Goal: Task Accomplishment & Management: Manage account settings

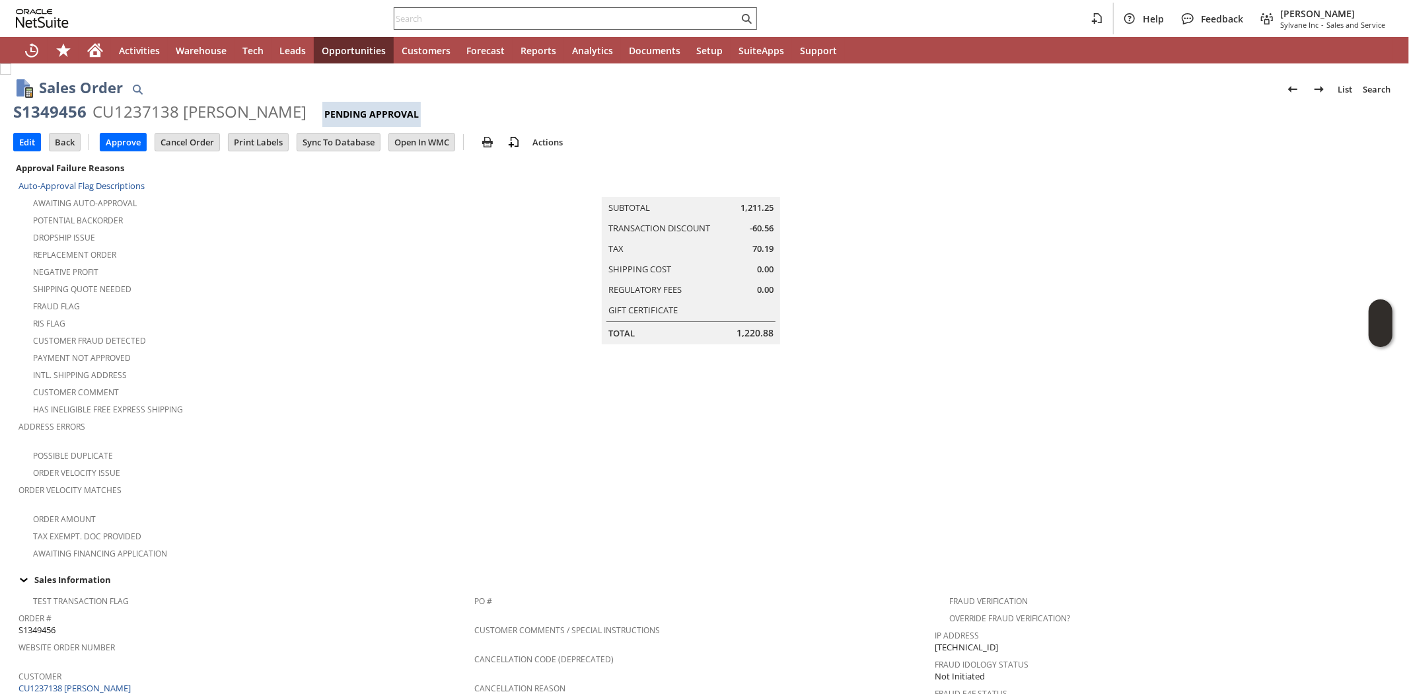
scroll to position [664, 0]
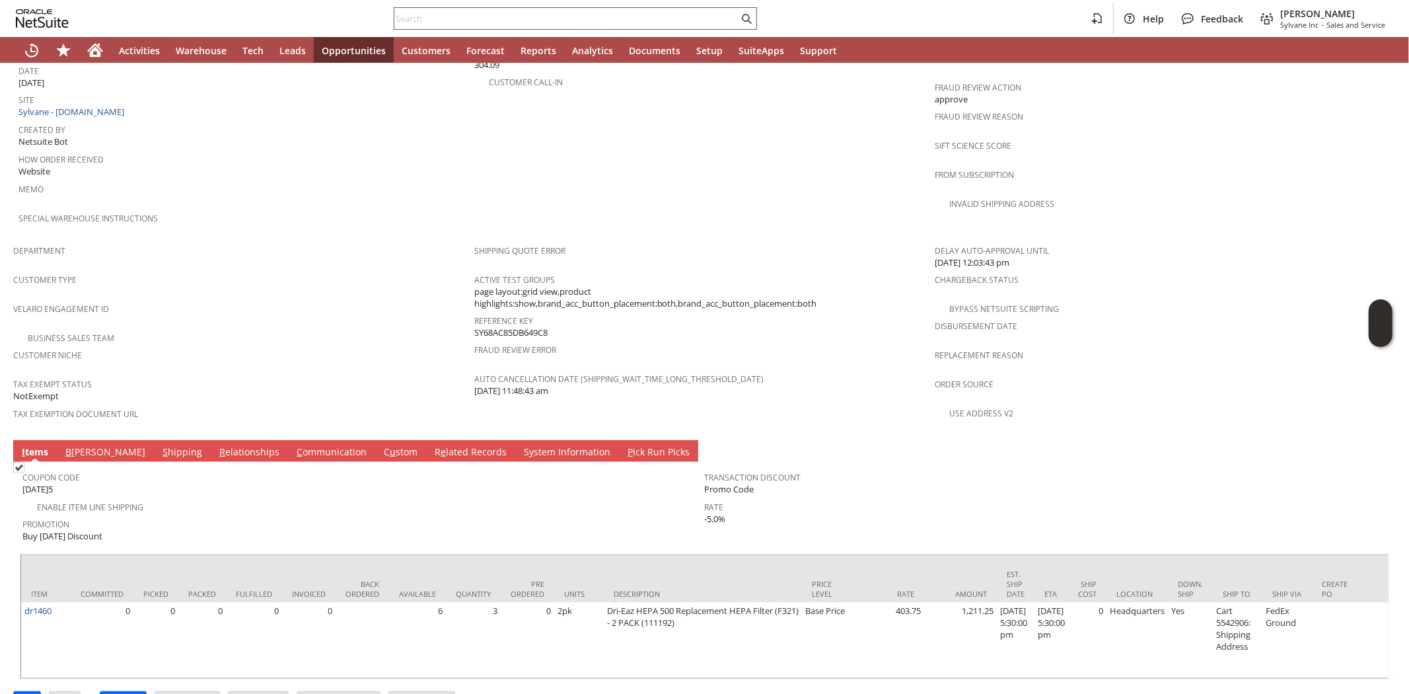
click at [440, 17] on input "text" at bounding box center [566, 19] width 344 height 16
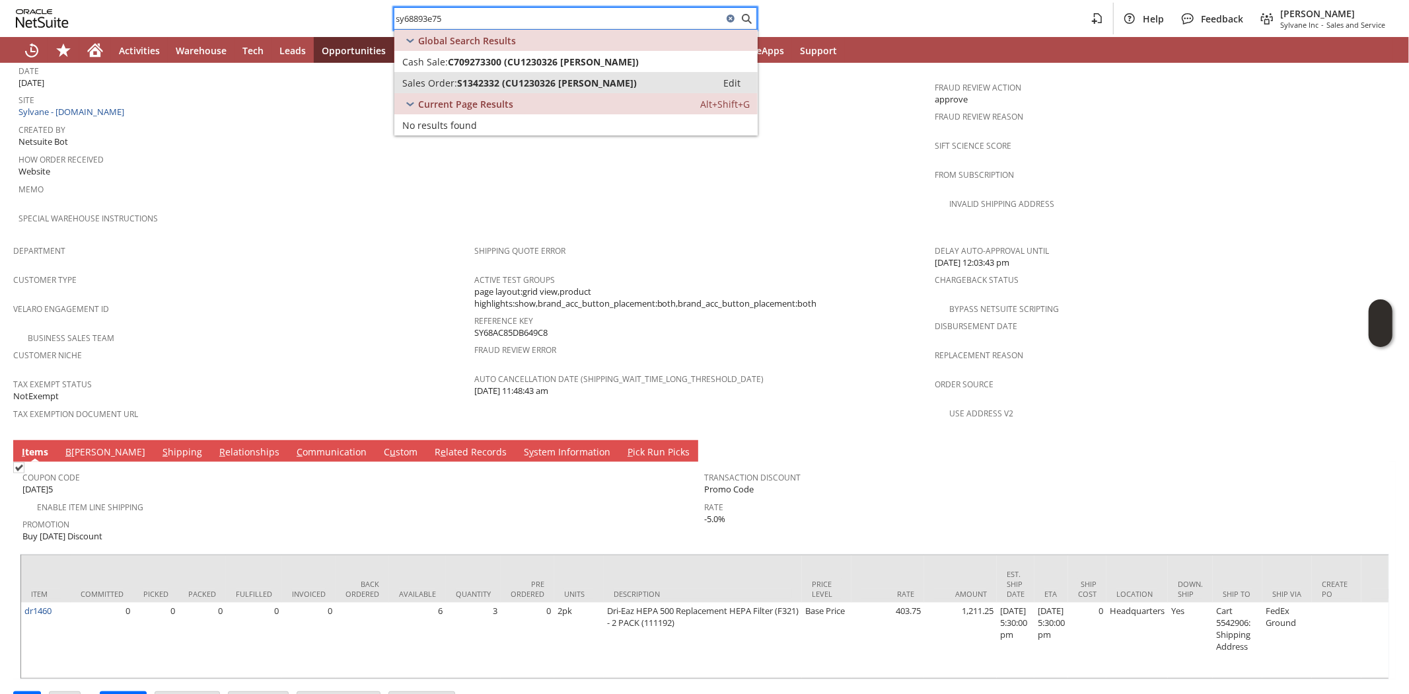
type input "sy68893e75"
click at [491, 81] on span "S1342332 (CU1230326 Flora Kelleher)" at bounding box center [547, 83] width 180 height 13
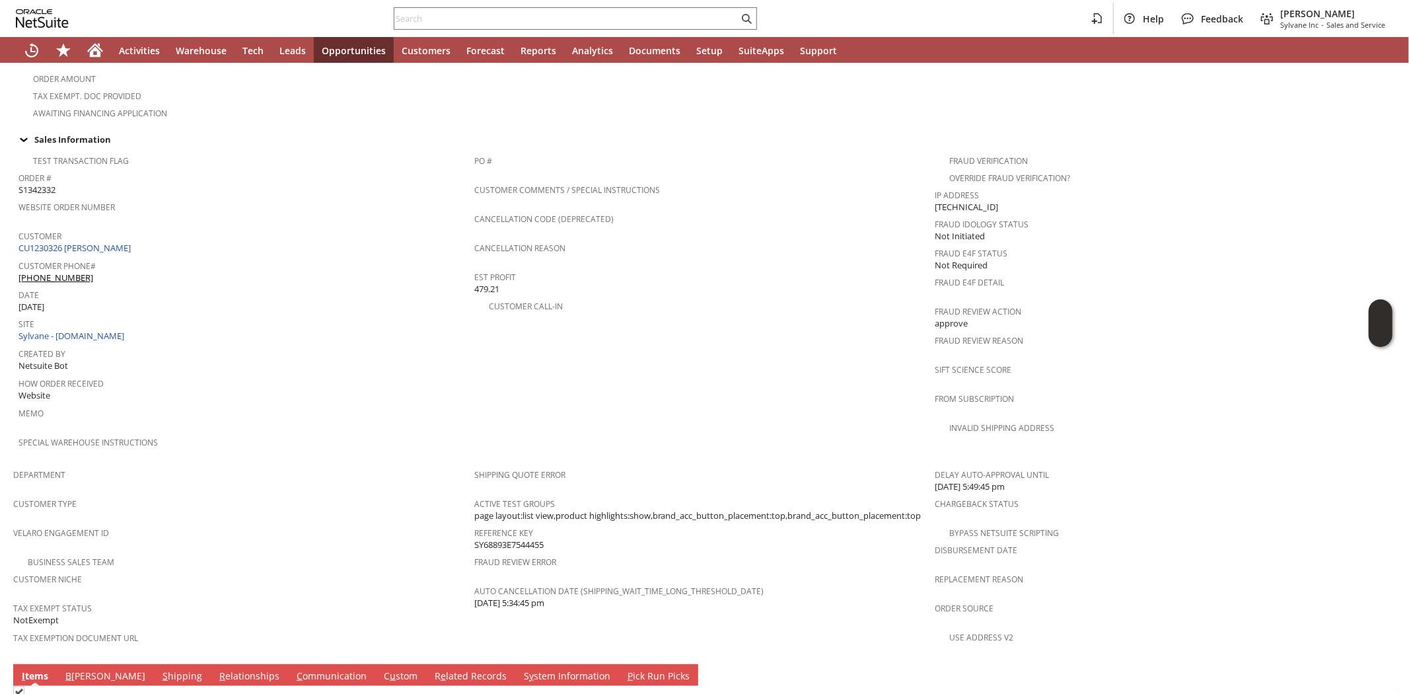
scroll to position [777, 0]
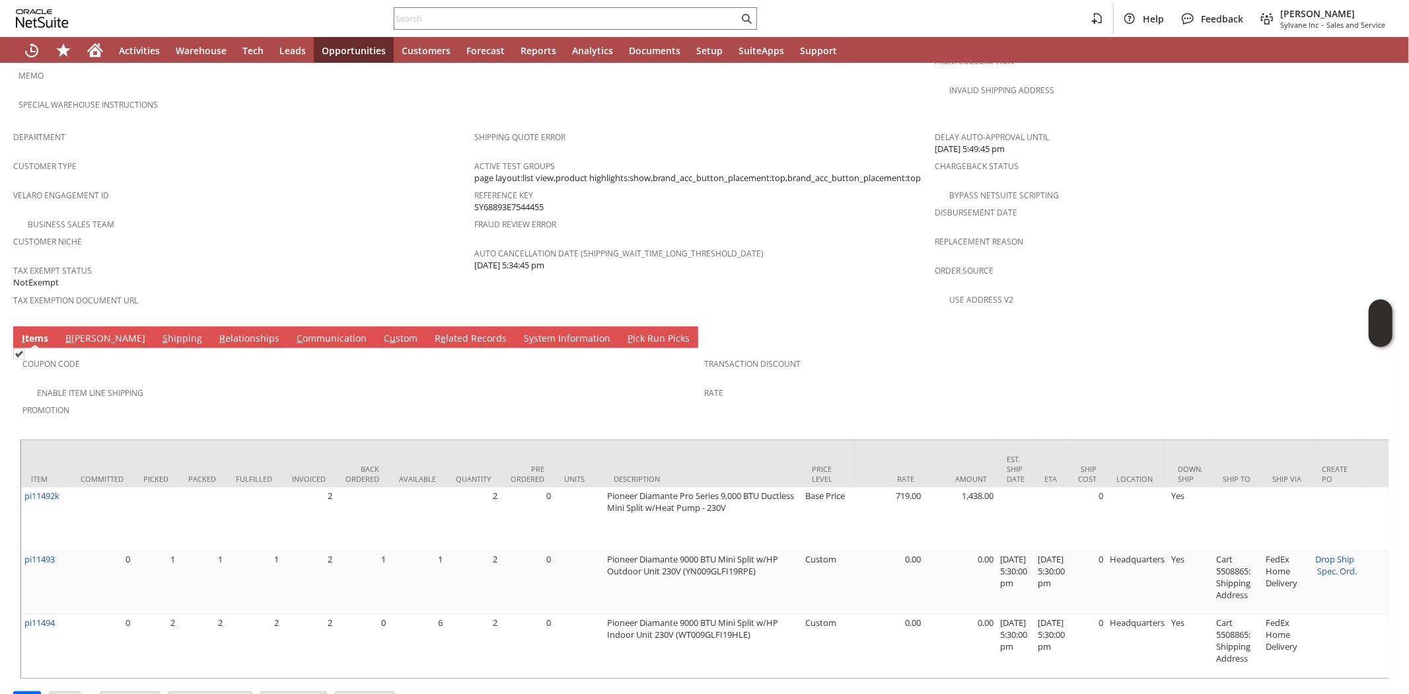
click at [268, 383] on div "Enable Item Line Shipping" at bounding box center [363, 391] width 682 height 16
click at [247, 383] on div "Enable Item Line Shipping" at bounding box center [363, 391] width 682 height 16
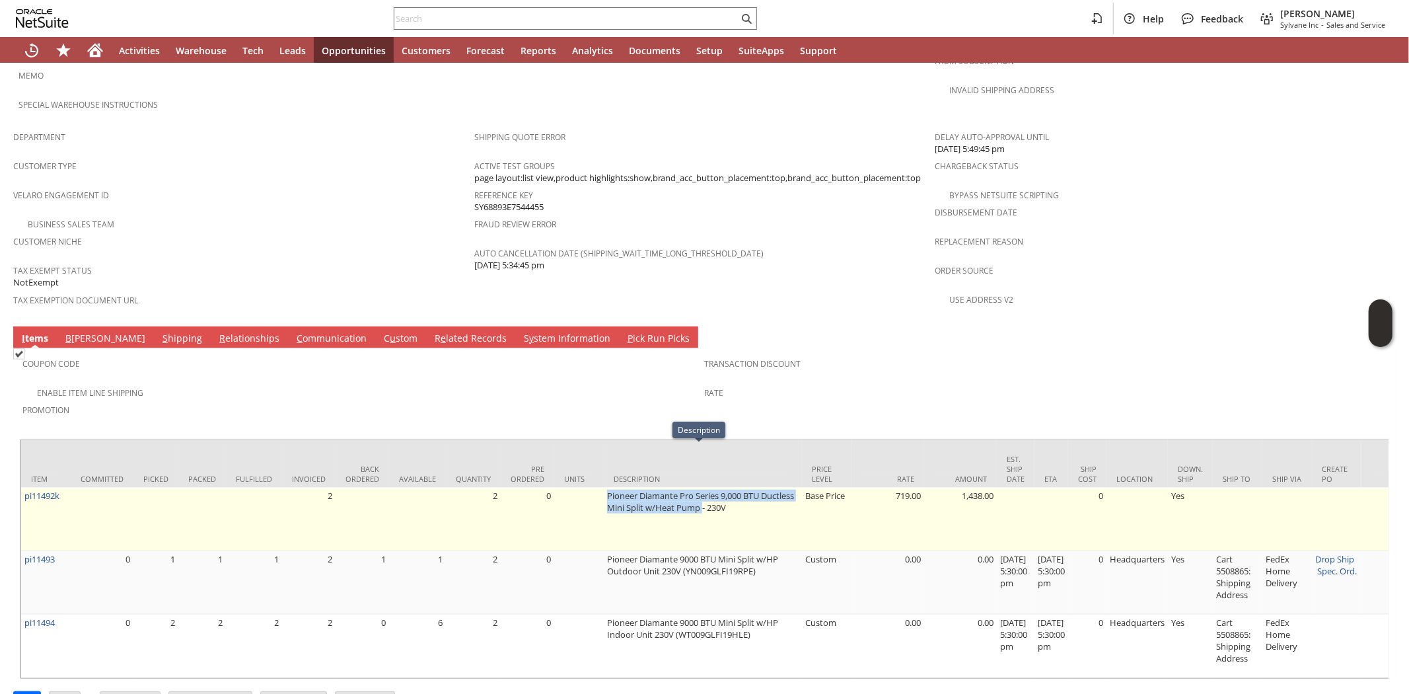
drag, startPoint x: 600, startPoint y: 451, endPoint x: 735, endPoint y: 463, distance: 135.9
click at [735, 487] on td "Pioneer Diamante Pro Series 9,000 BTU Ductless Mini Split w/Heat Pump - 230V" at bounding box center [703, 518] width 198 height 63
copy td "Pioneer Diamante Pro Series 9,000 BTU Ductless Mini Split w/Heat Pump"
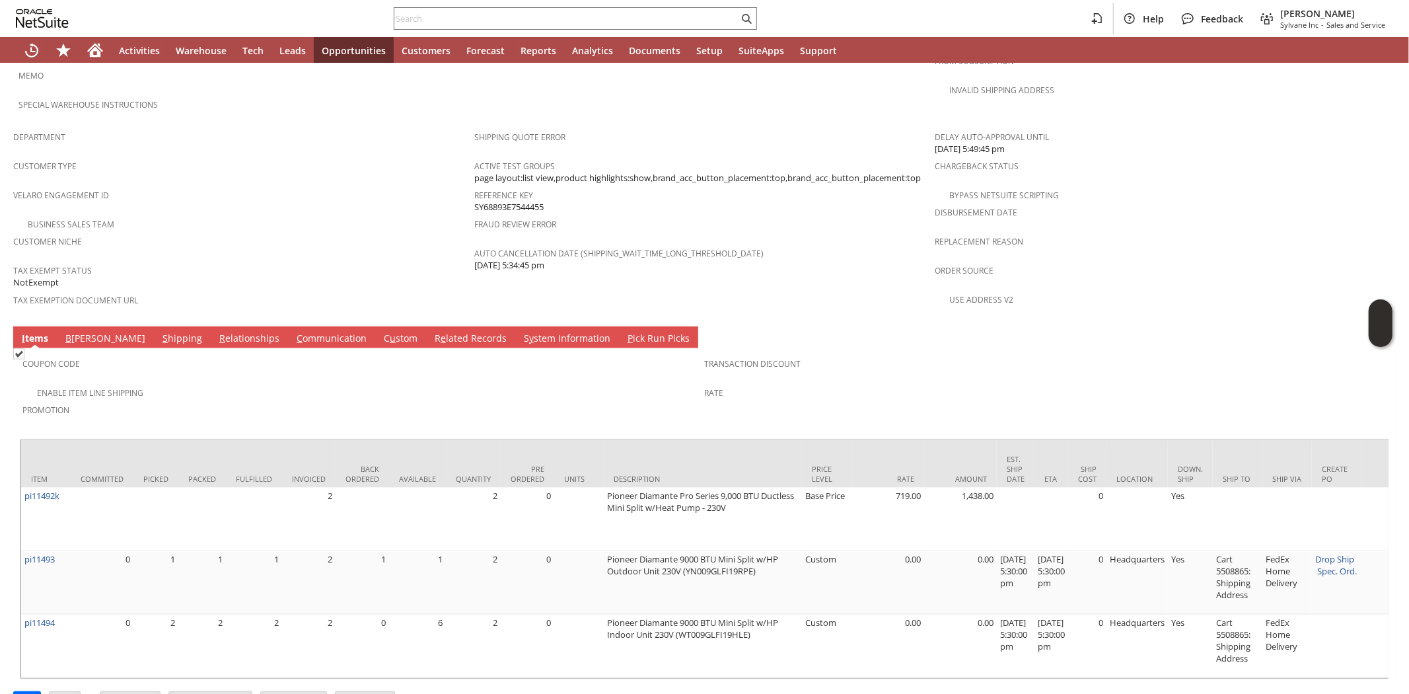
click at [241, 383] on div "Enable Item Line Shipping" at bounding box center [363, 391] width 682 height 16
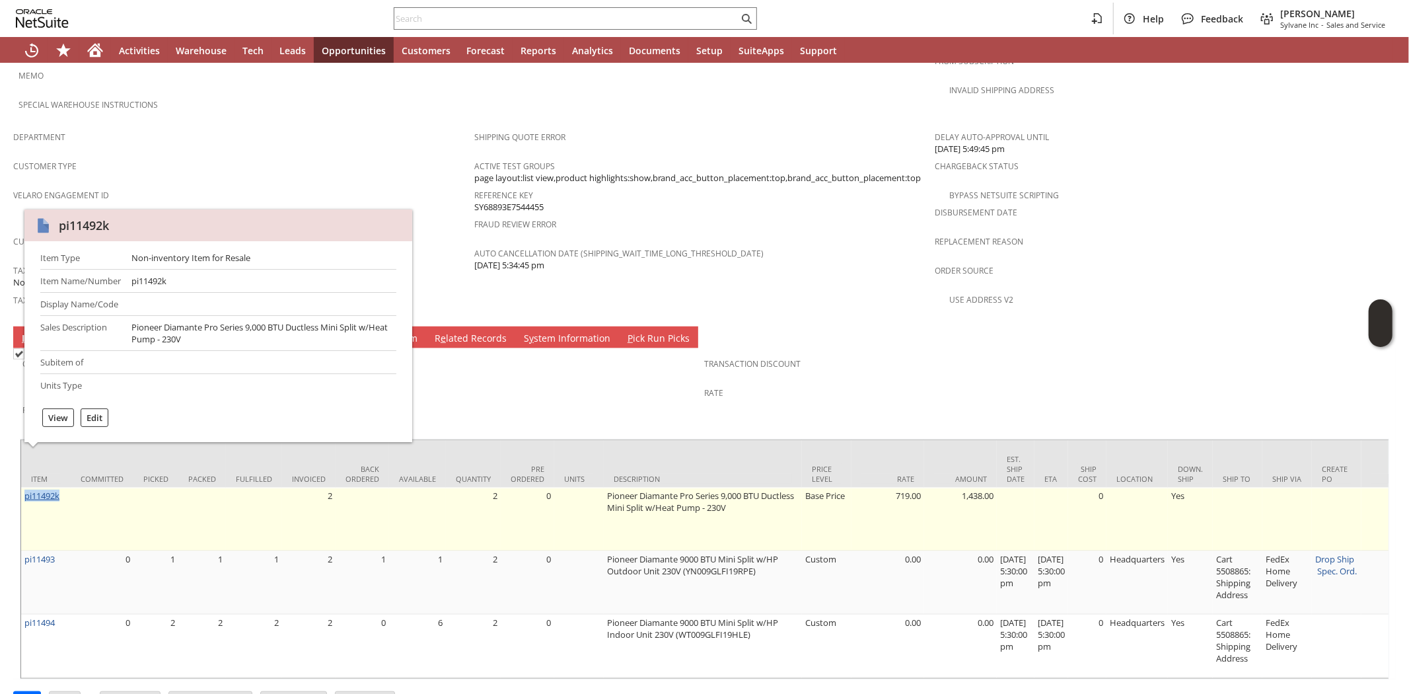
drag, startPoint x: 69, startPoint y: 459, endPoint x: 26, endPoint y: 458, distance: 42.3
click at [26, 487] on td "pi11492k" at bounding box center [46, 518] width 50 height 63
copy link "pi11492k"
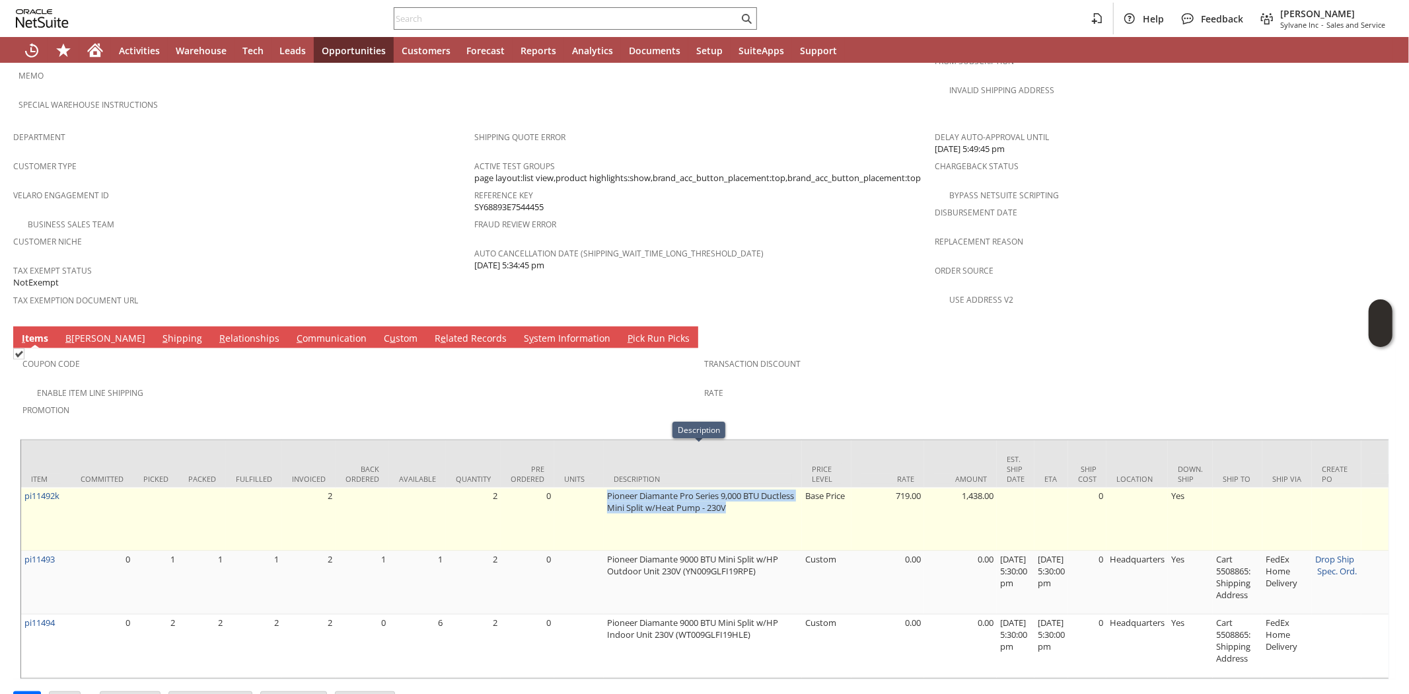
drag, startPoint x: 600, startPoint y: 453, endPoint x: 769, endPoint y: 470, distance: 169.9
click at [769, 487] on td "Pioneer Diamante Pro Series 9,000 BTU Ductless Mini Split w/Heat Pump - 230V" at bounding box center [703, 518] width 198 height 63
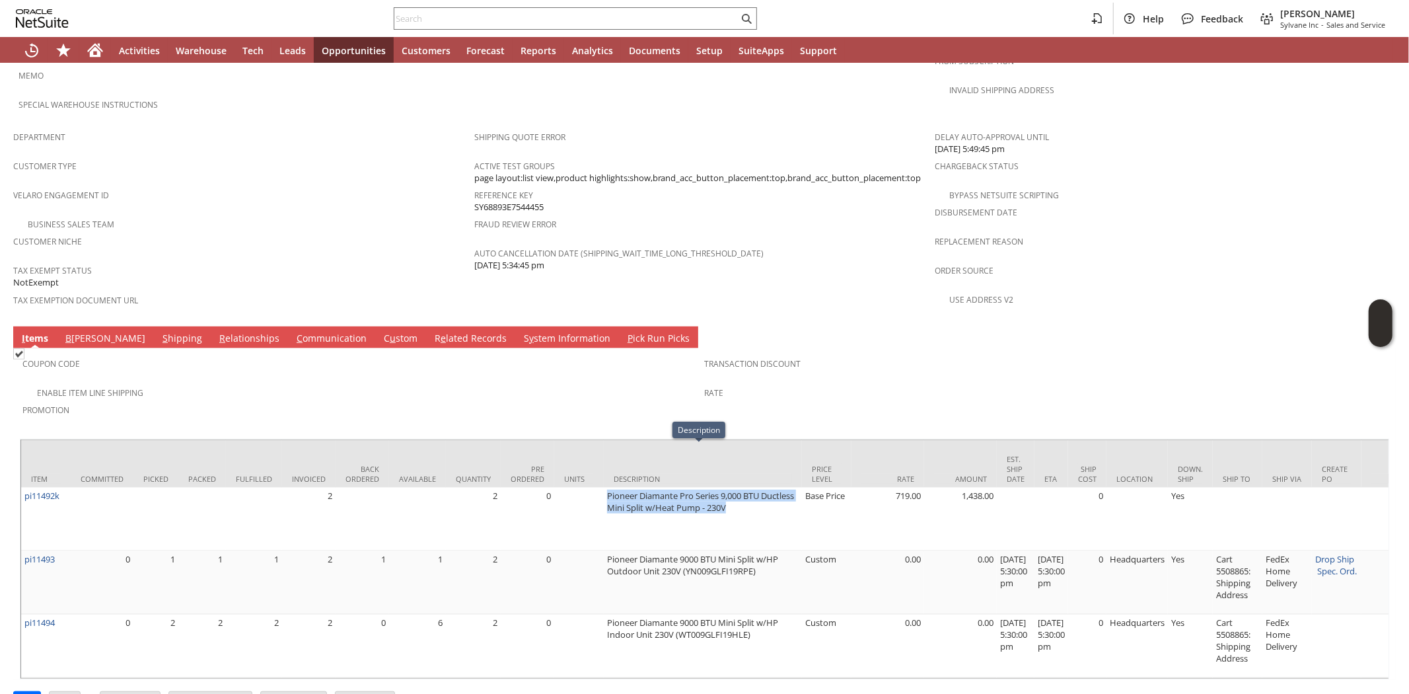
copy td "Pioneer Diamante Pro Series 9,000 BTU Ductless Mini Split w/Heat Pump - 230V"
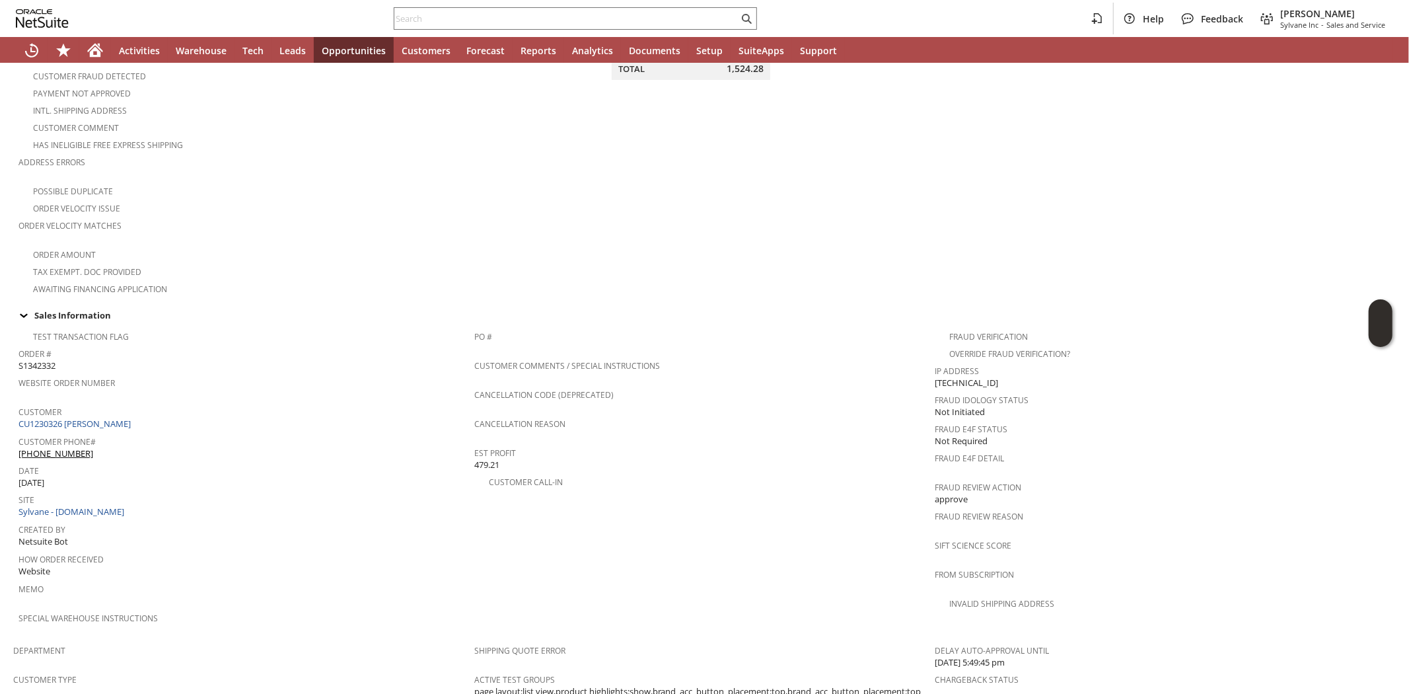
scroll to position [0, 0]
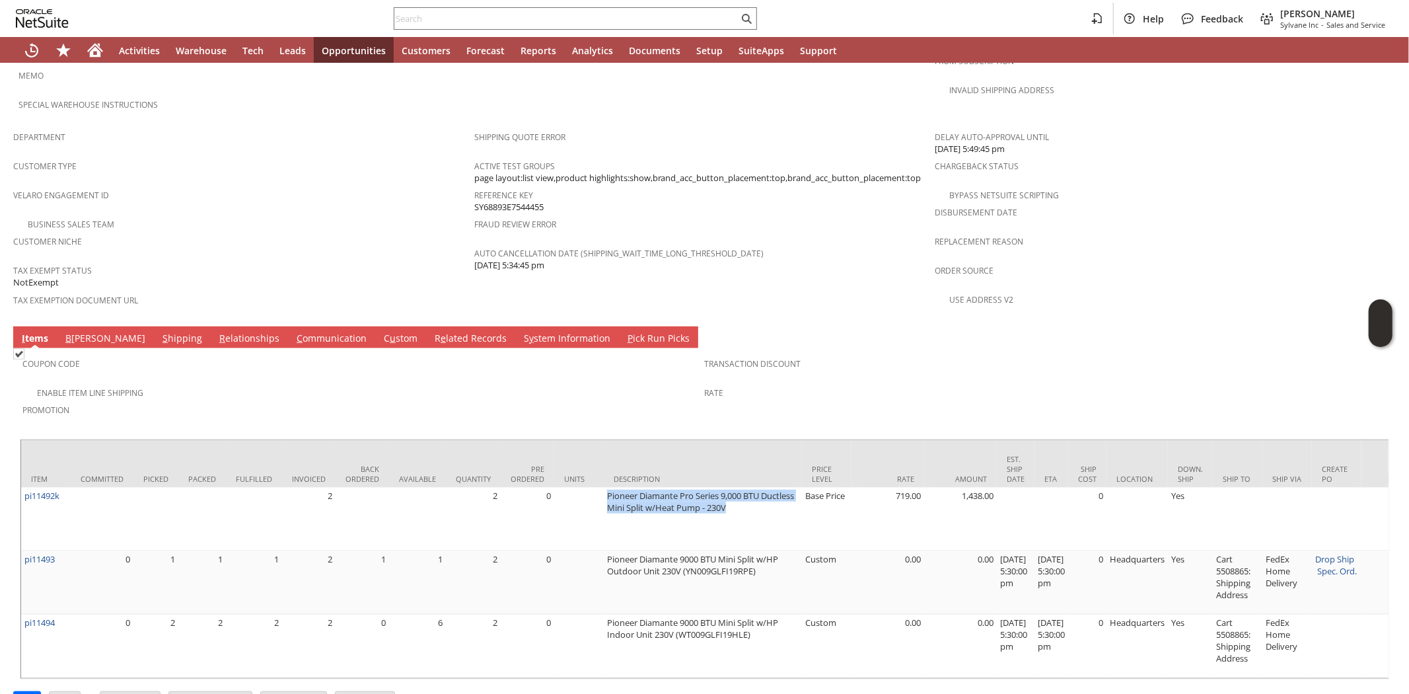
click at [159, 332] on link "S hipping" at bounding box center [182, 339] width 46 height 15
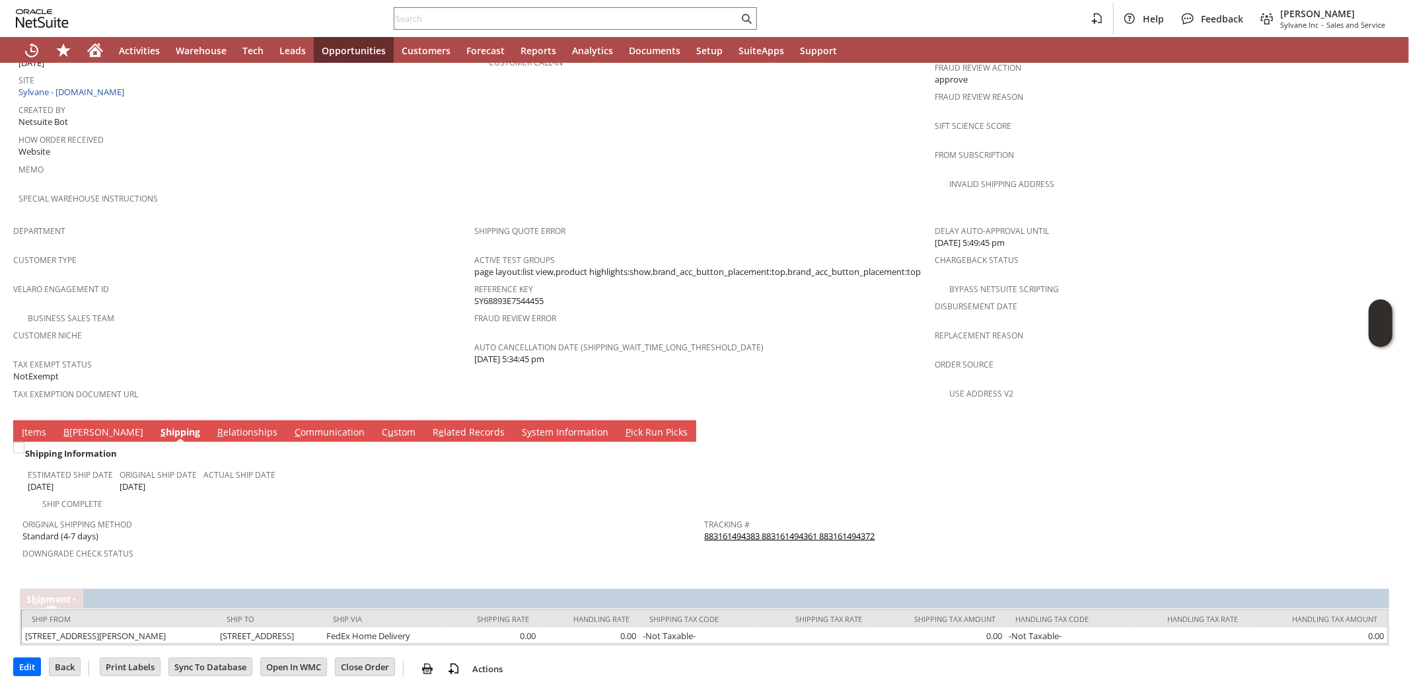
scroll to position [638, 0]
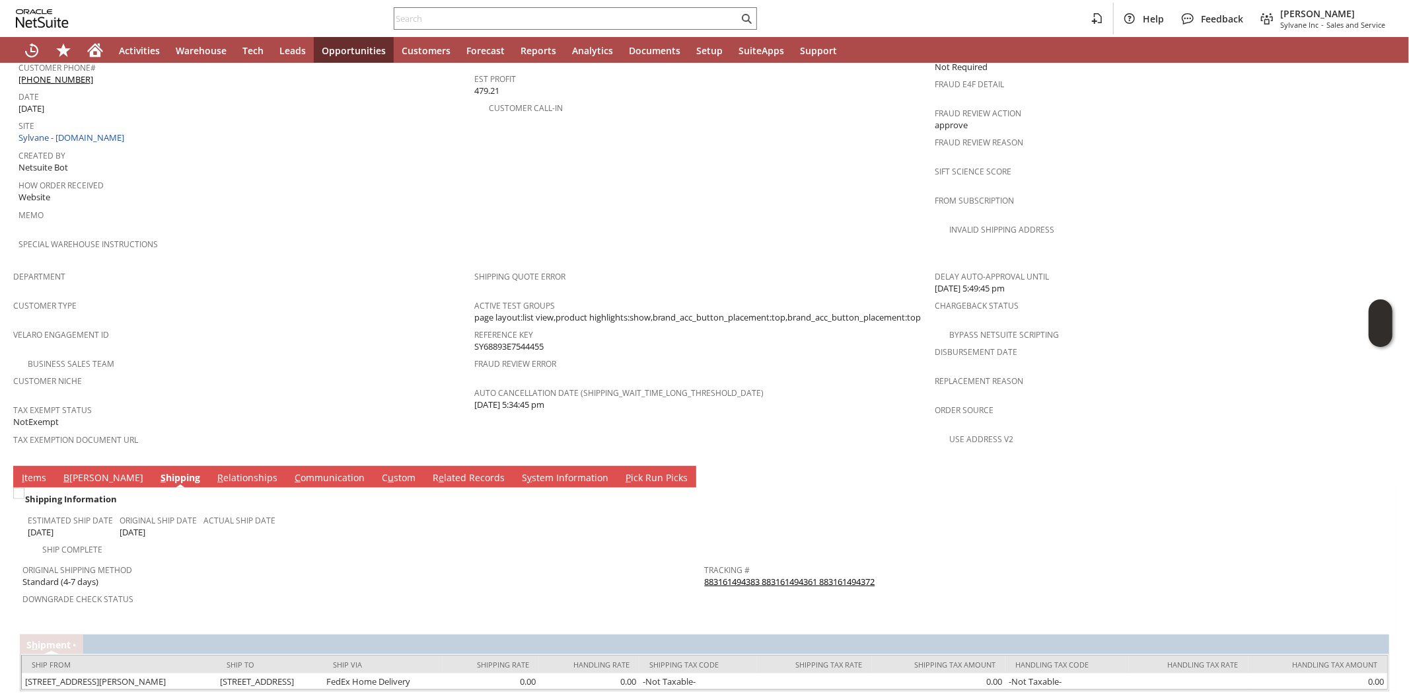
click at [291, 471] on link "C ommunication" at bounding box center [329, 478] width 77 height 15
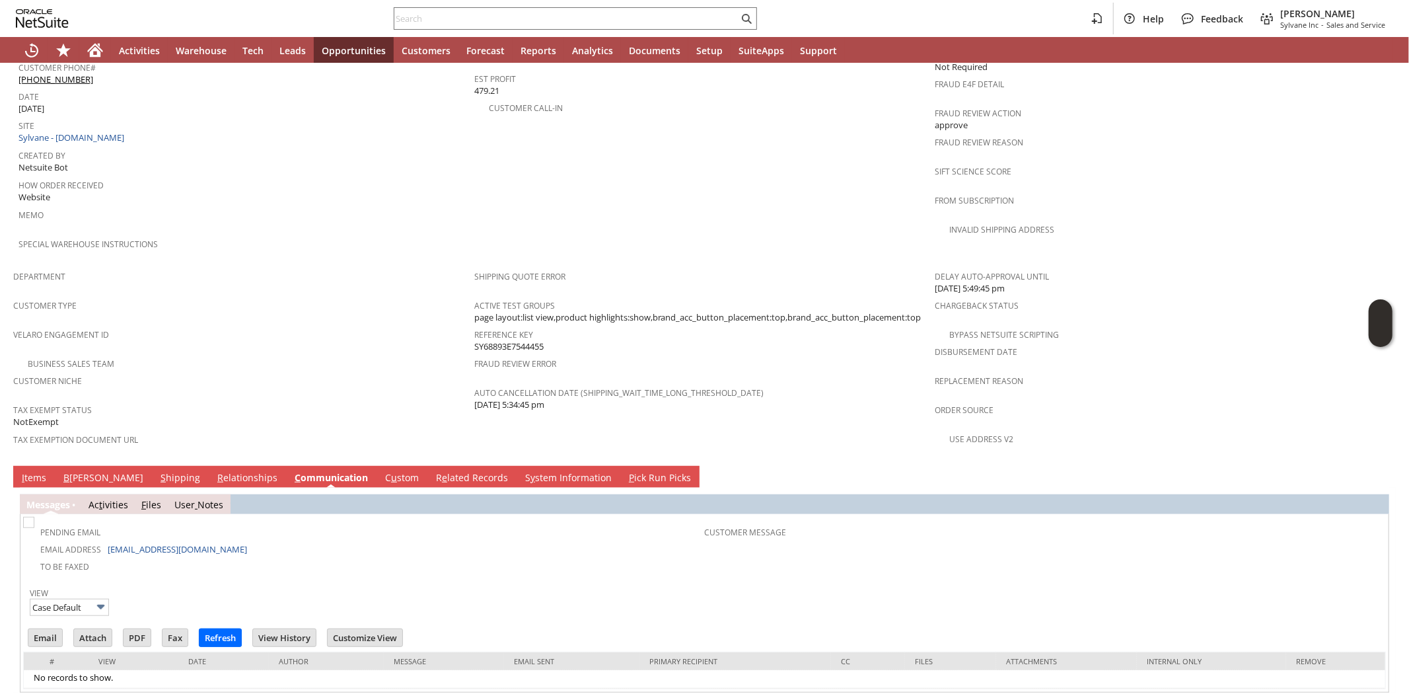
scroll to position [0, 0]
drag, startPoint x: 240, startPoint y: 507, endPoint x: 107, endPoint y: 510, distance: 132.8
click at [107, 540] on td "Email Address kelleherfamily@verizon.net" at bounding box center [365, 548] width 679 height 17
copy link "kelleherfamily@verizon.net"
click at [310, 267] on span "Department" at bounding box center [240, 274] width 454 height 15
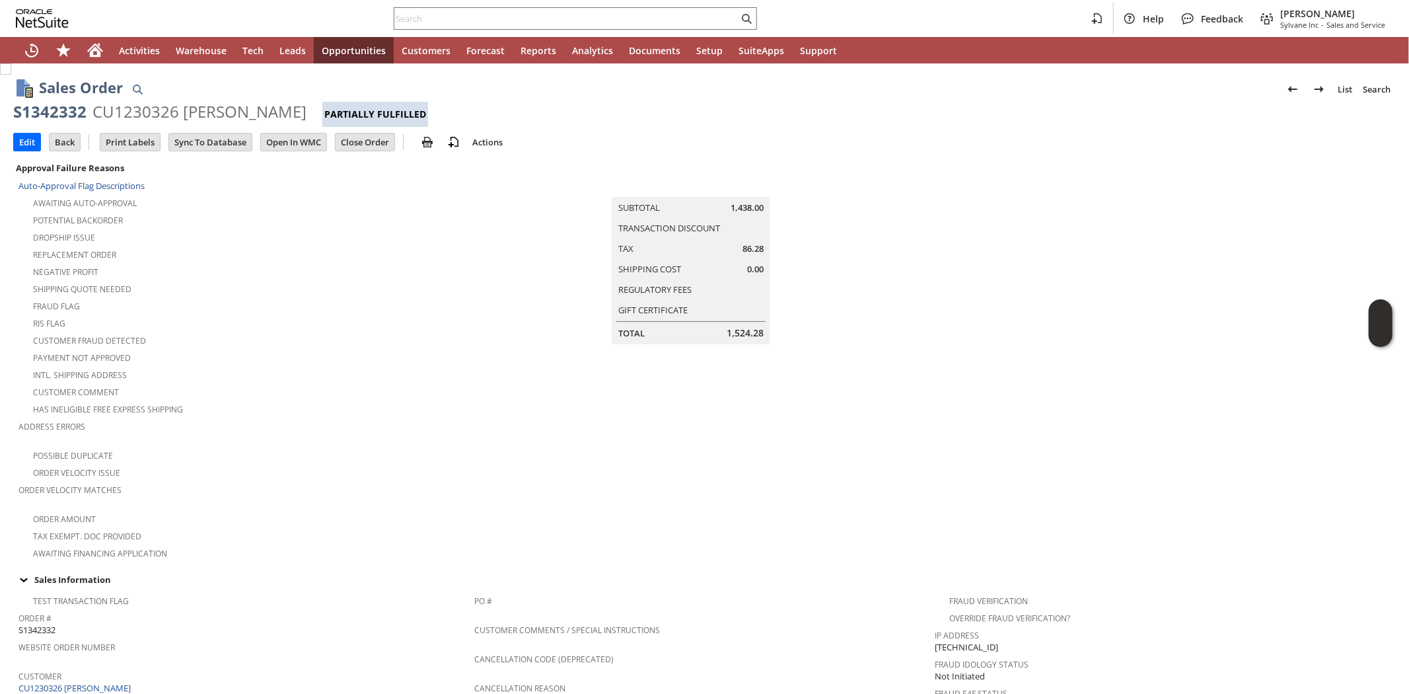
click at [63, 114] on div "S1342332" at bounding box center [49, 111] width 73 height 21
copy div "S1342332"
click at [280, 332] on div "Customer Fraud Detected" at bounding box center [246, 339] width 456 height 16
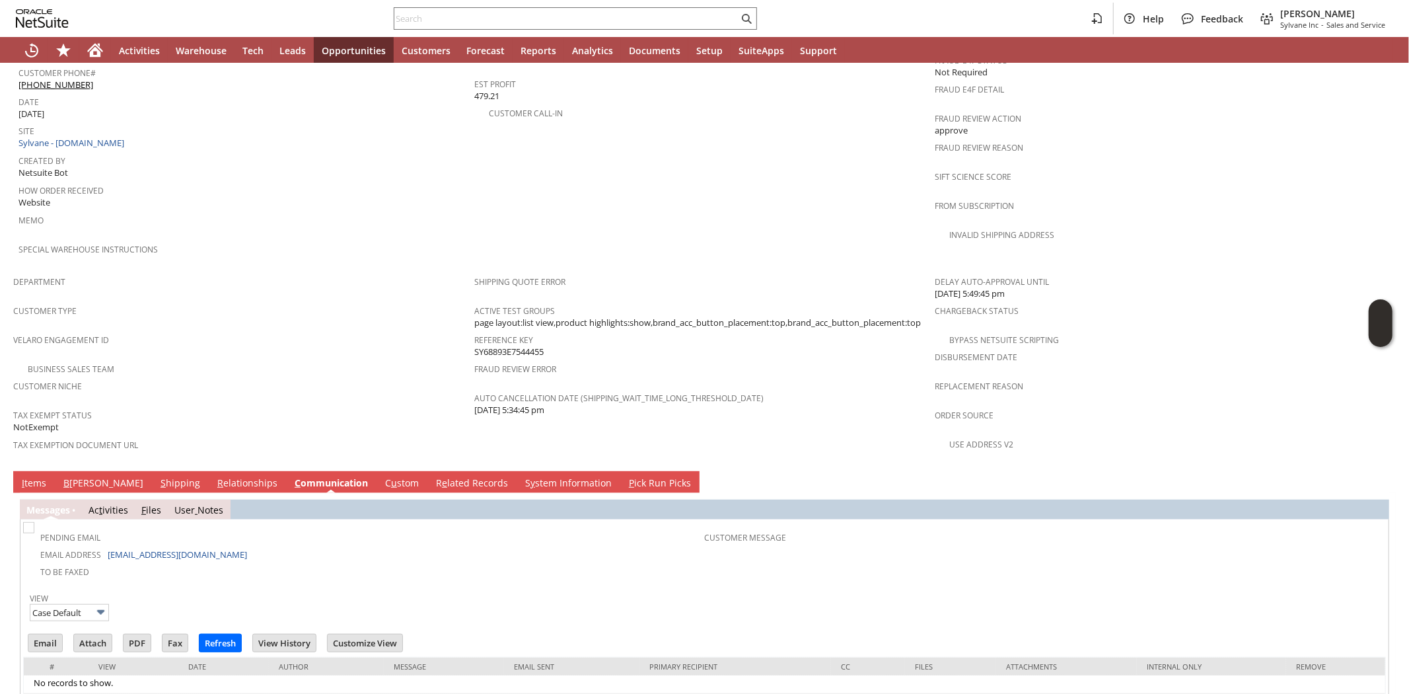
scroll to position [641, 0]
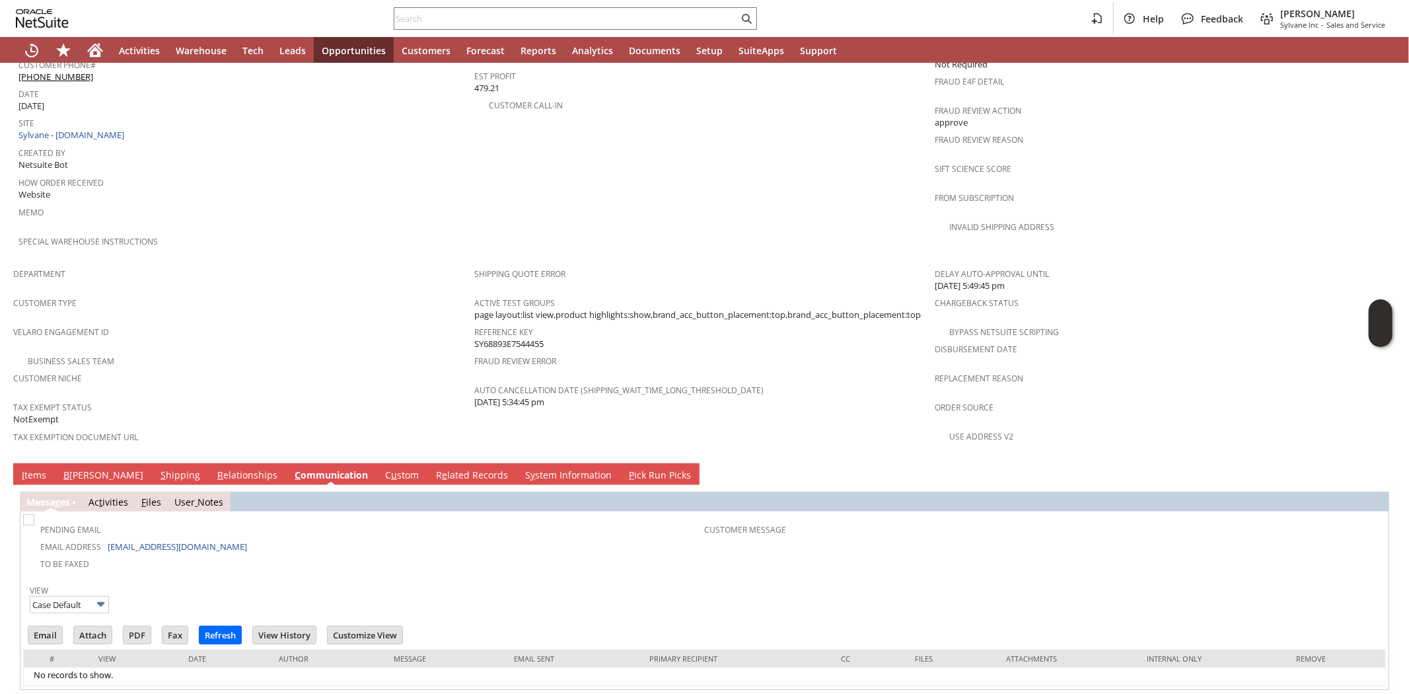
click at [86, 468] on link "B illing" at bounding box center [103, 475] width 87 height 15
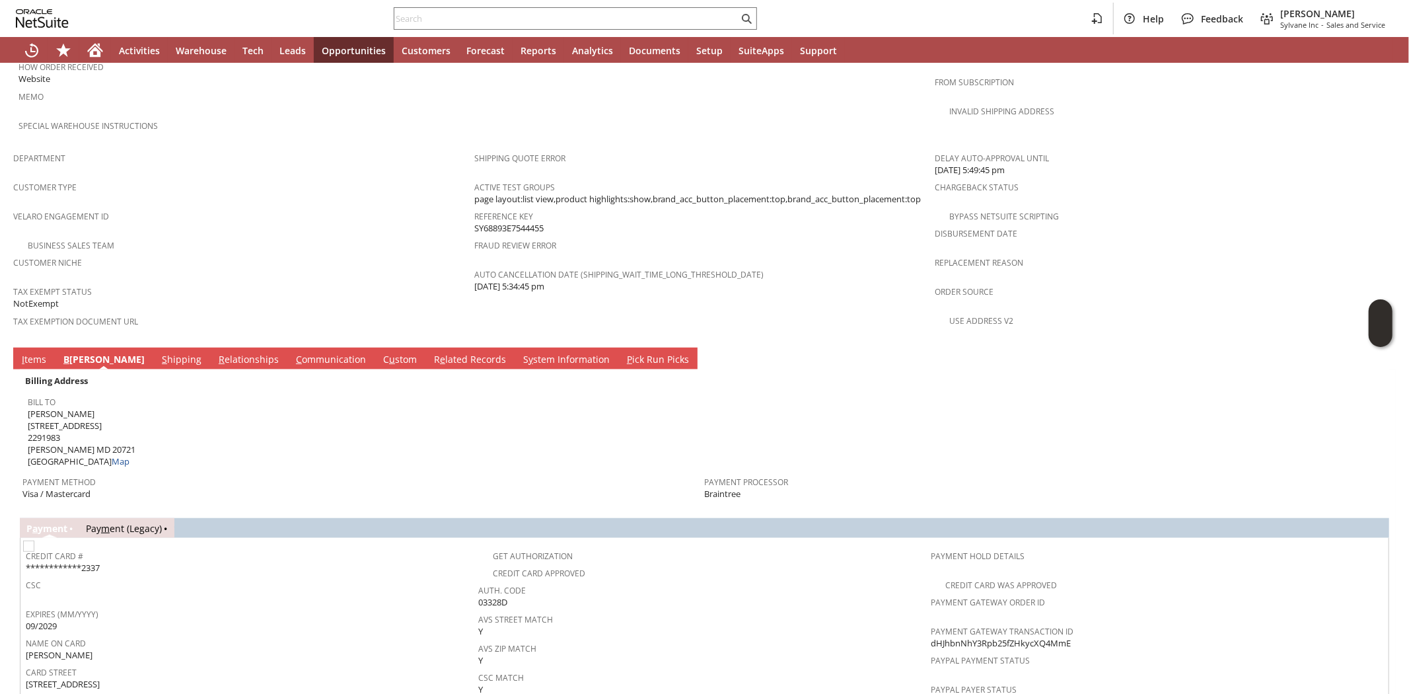
scroll to position [750, 0]
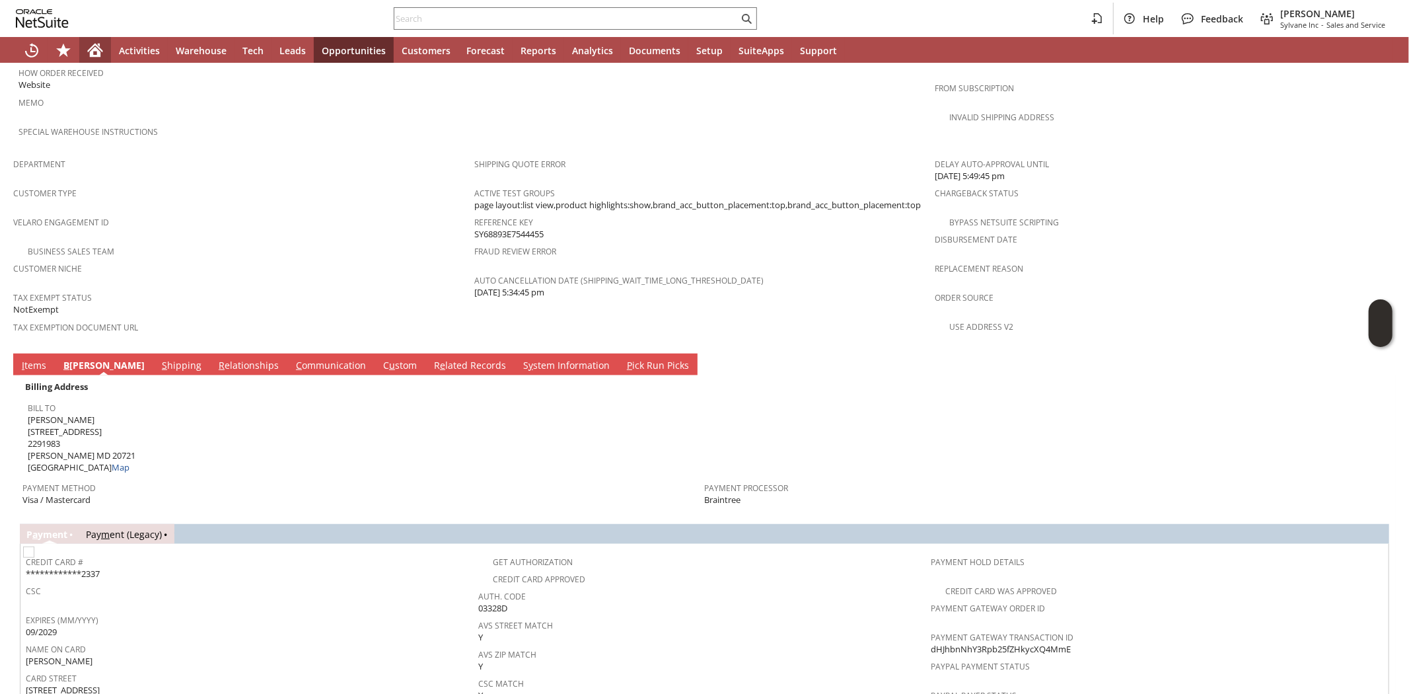
click at [101, 52] on icon "Home" at bounding box center [95, 50] width 16 height 16
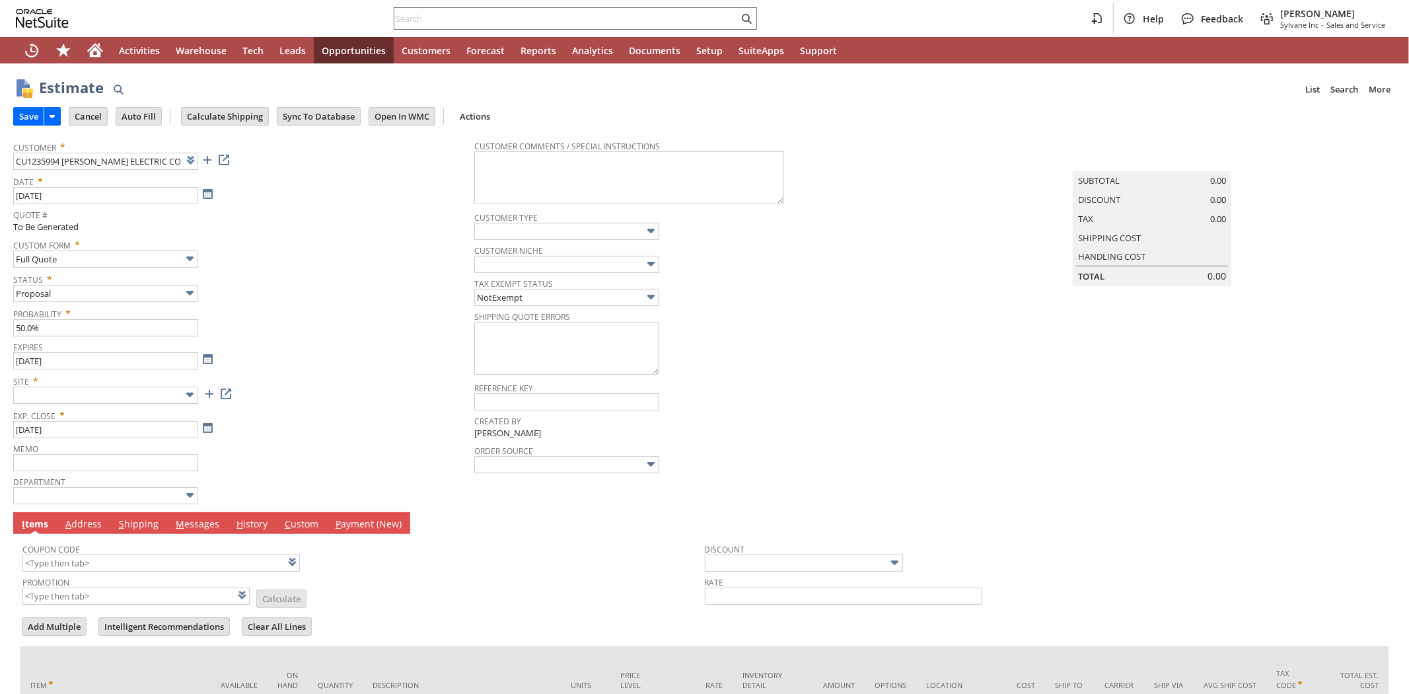
type input "Intelligent Recommendations ⁰"
click at [140, 398] on input "text" at bounding box center [105, 394] width 185 height 17
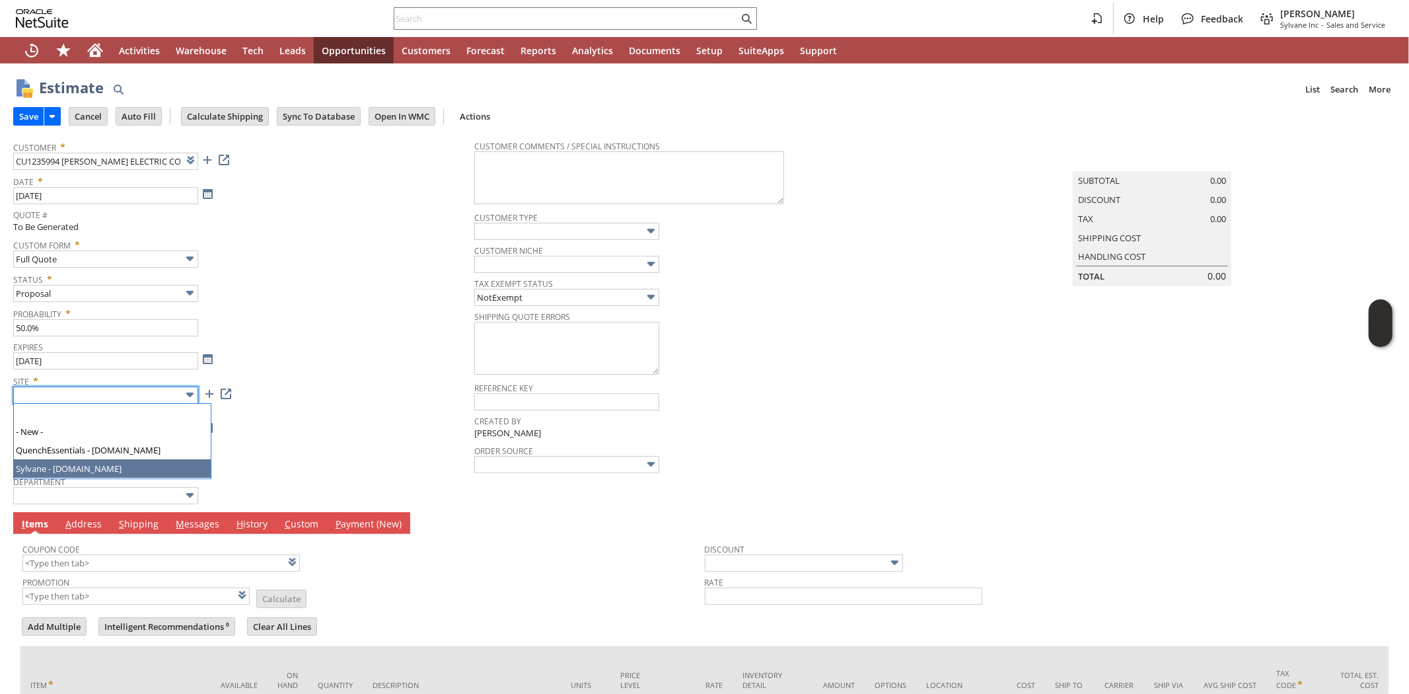
drag, startPoint x: 114, startPoint y: 466, endPoint x: 368, endPoint y: 378, distance: 268.4
type input "Sylvane - [DOMAIN_NAME]"
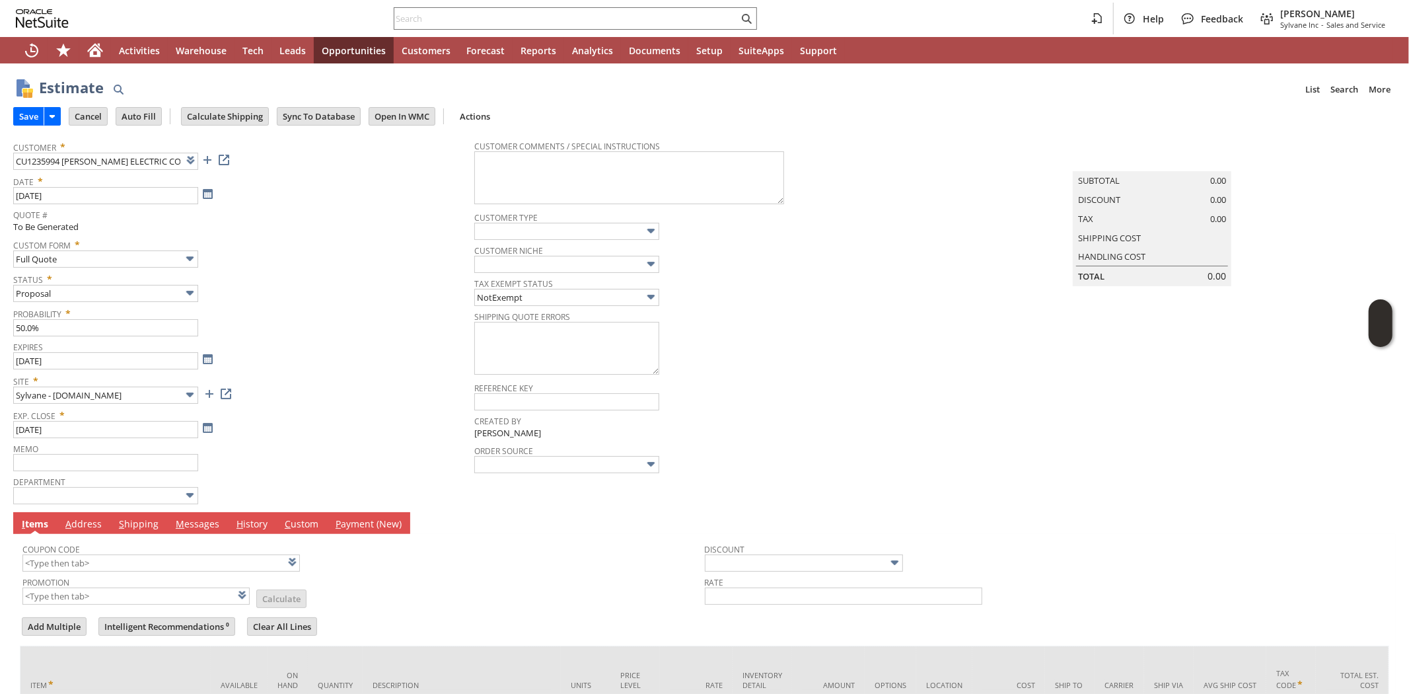
click at [377, 372] on span "Site *" at bounding box center [240, 379] width 454 height 16
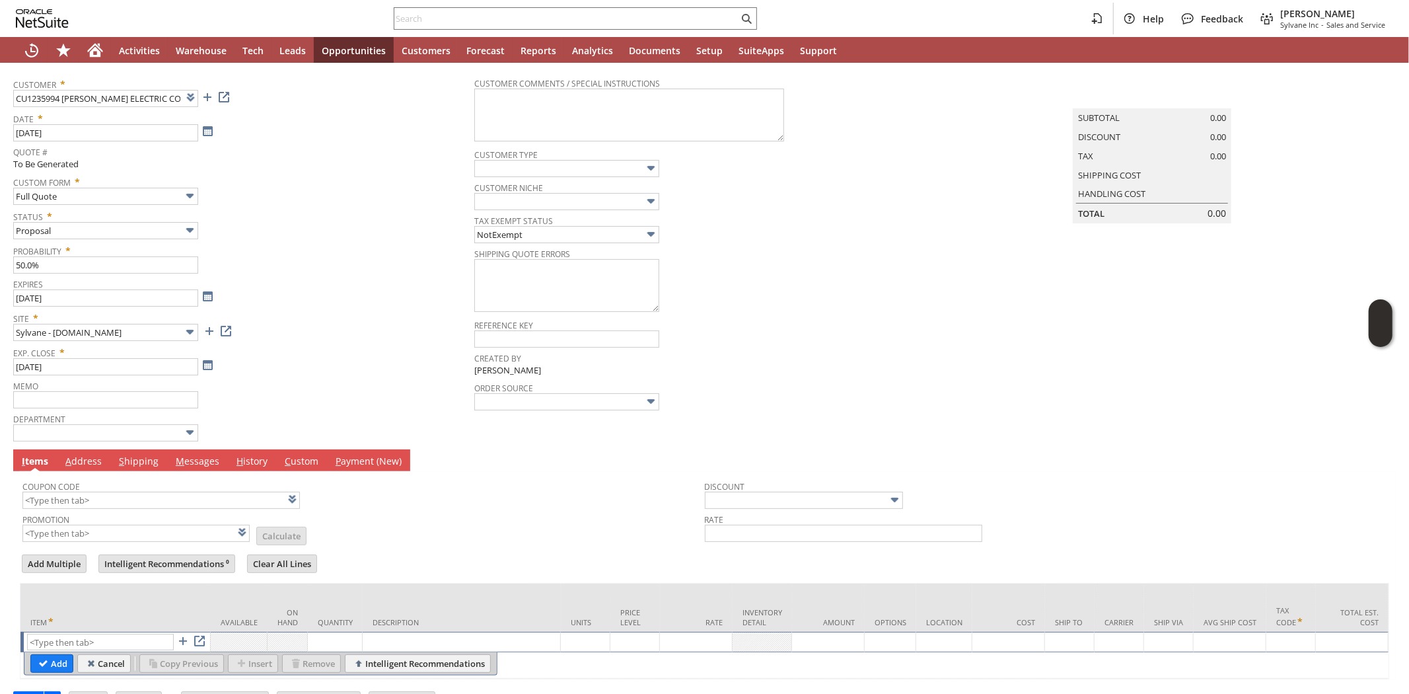
scroll to position [108, 0]
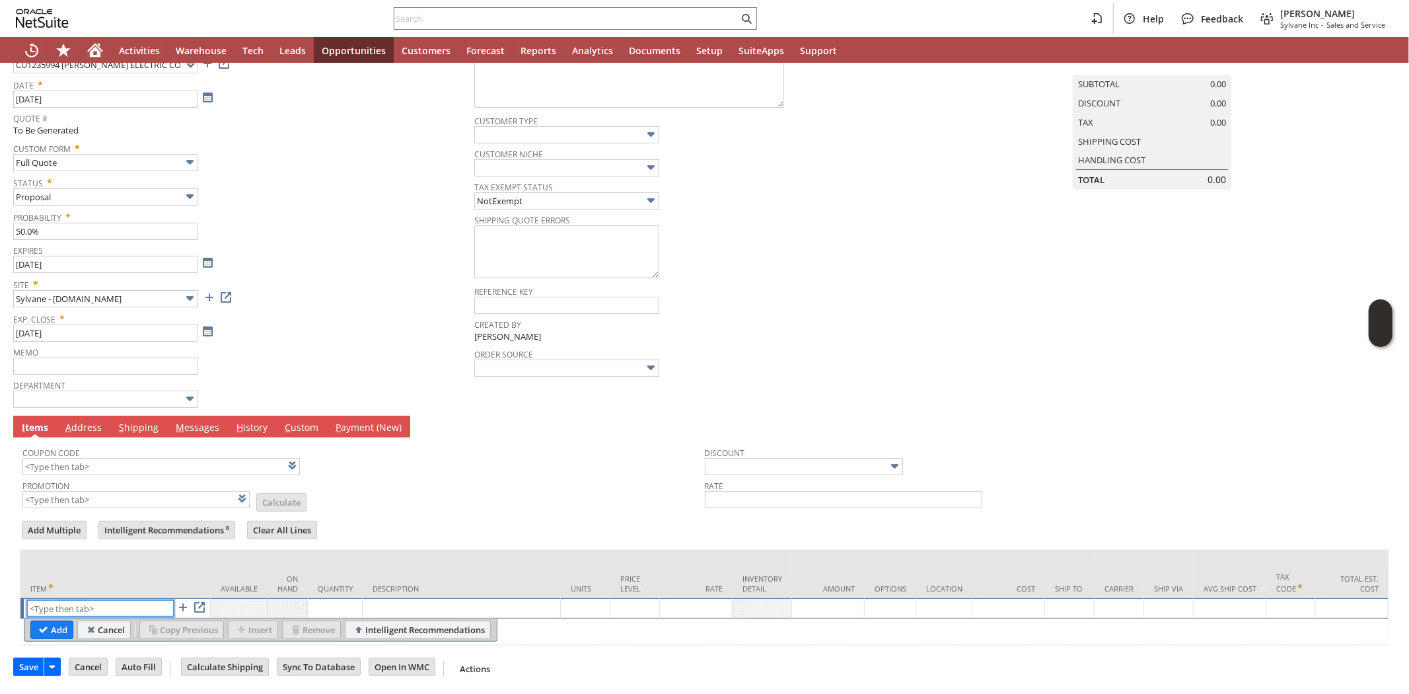
click at [92, 600] on input "text" at bounding box center [100, 608] width 147 height 17
paste input "ca13544"
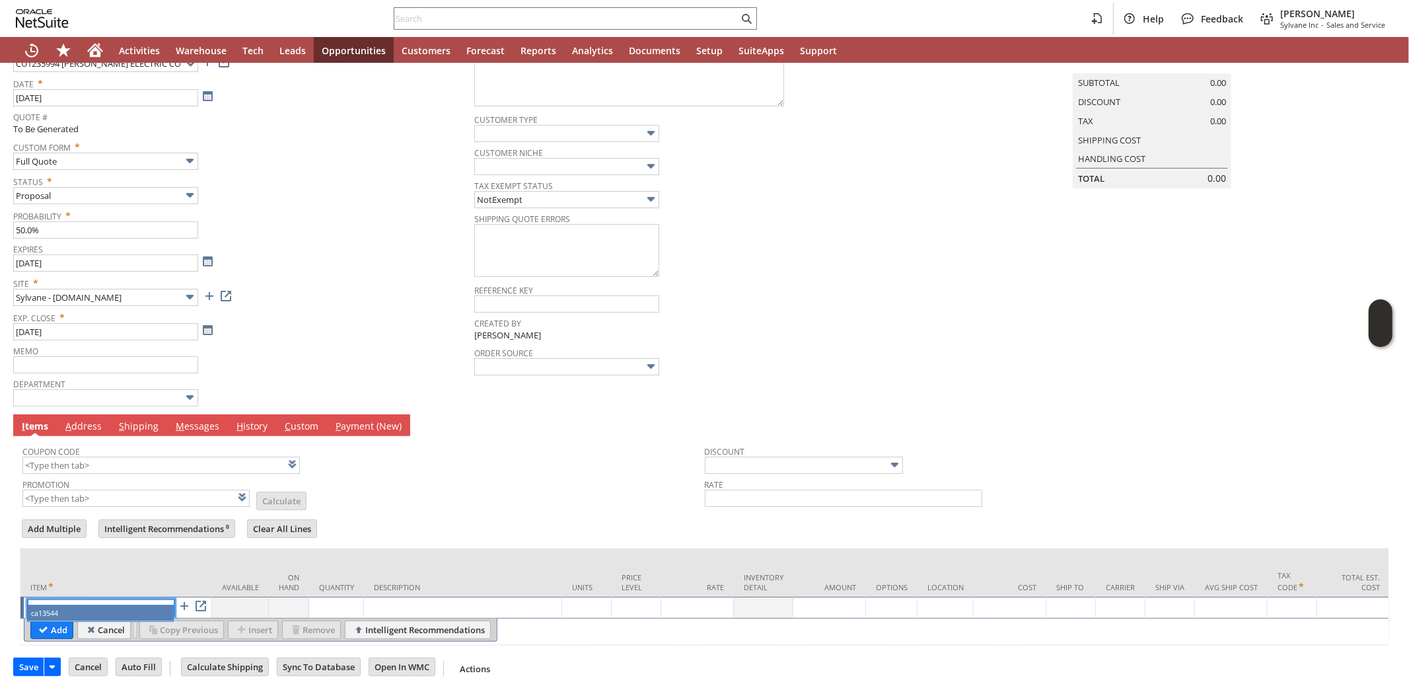
type input "ca13544"
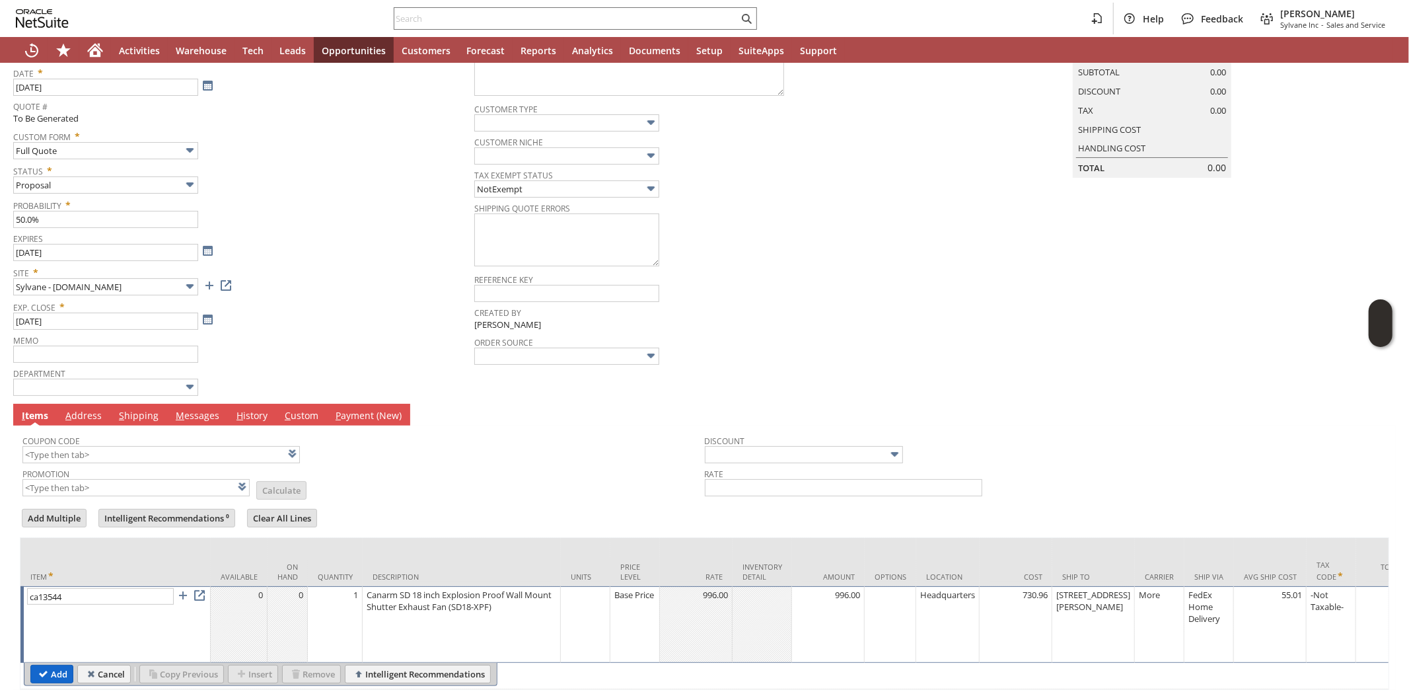
click at [38, 675] on input "Add" at bounding box center [52, 673] width 42 height 17
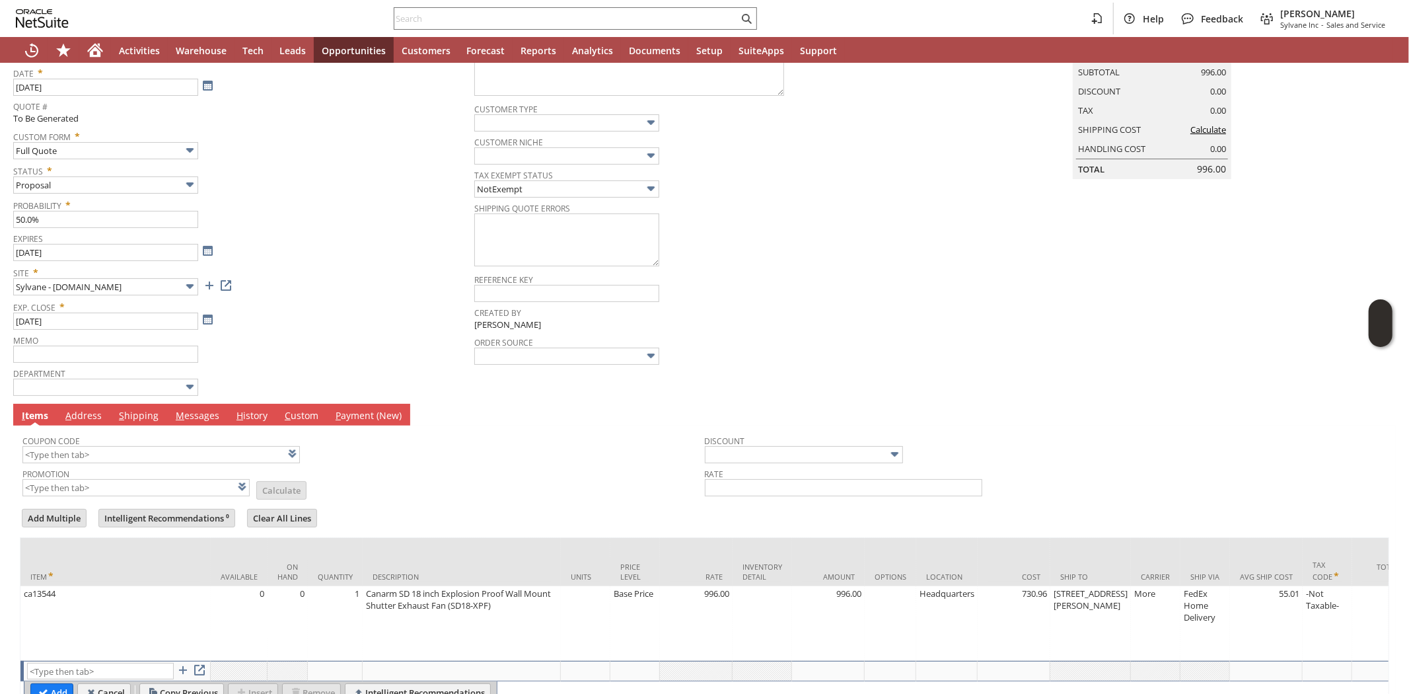
click at [440, 451] on div "Coupon Code" at bounding box center [360, 447] width 676 height 32
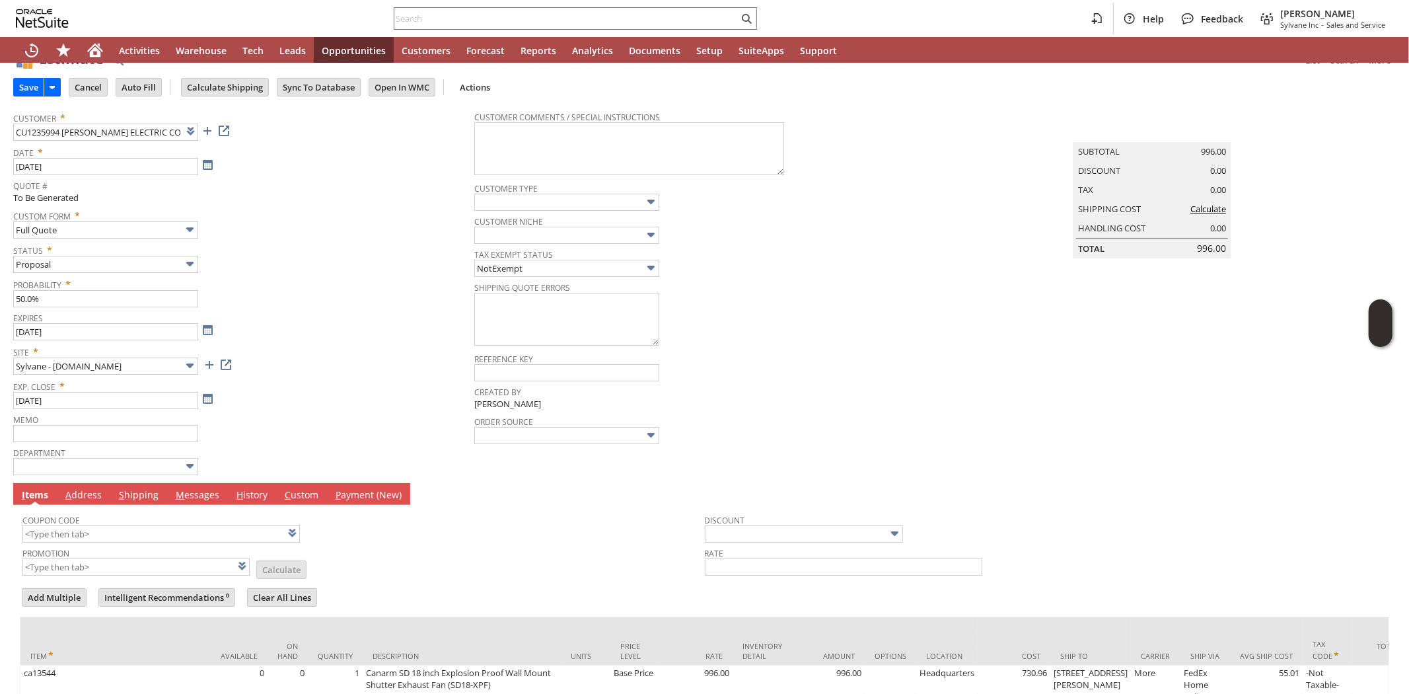
scroll to position [0, 0]
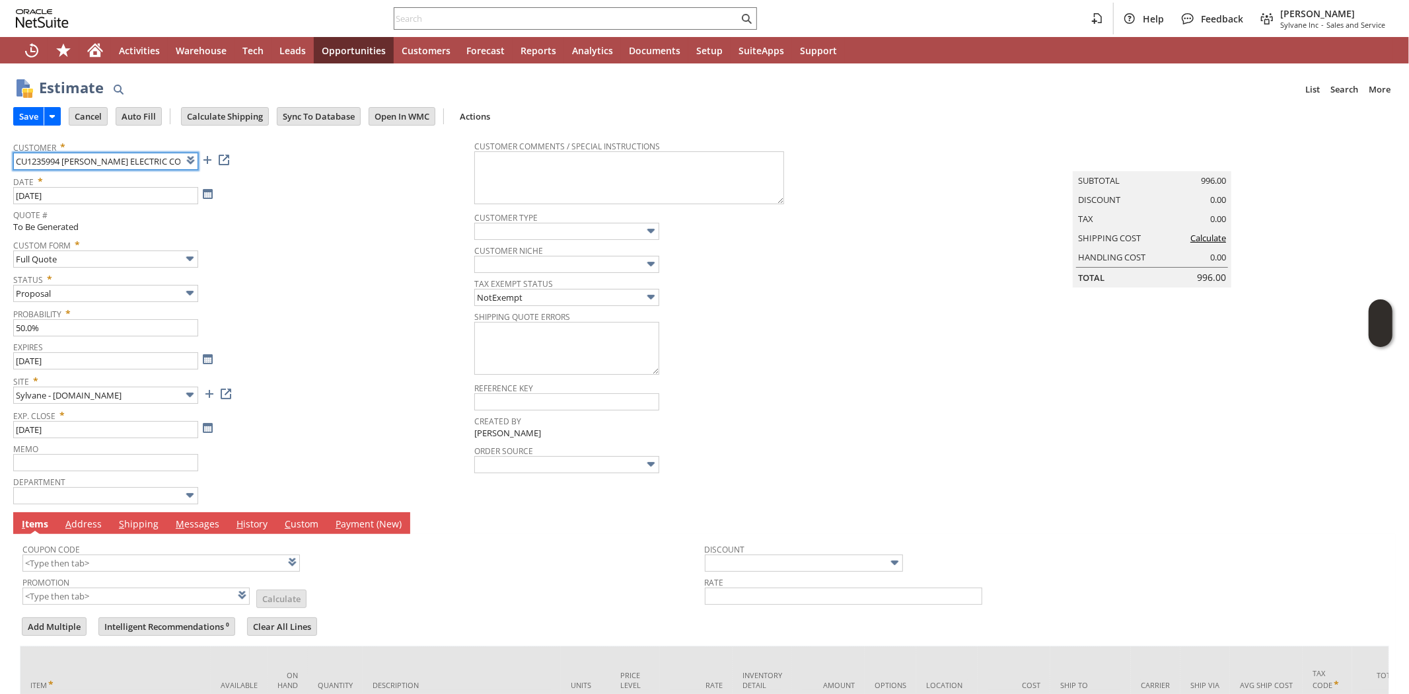
click at [29, 164] on input "CU1235994 MCNAUGHTON-MCKAY ELECTRIC COMP" at bounding box center [105, 161] width 185 height 17
drag, startPoint x: 326, startPoint y: 306, endPoint x: 326, endPoint y: 295, distance: 11.2
click at [326, 305] on span "Probability *" at bounding box center [240, 311] width 454 height 16
click at [233, 116] on input "Calculate Shipping" at bounding box center [225, 116] width 87 height 17
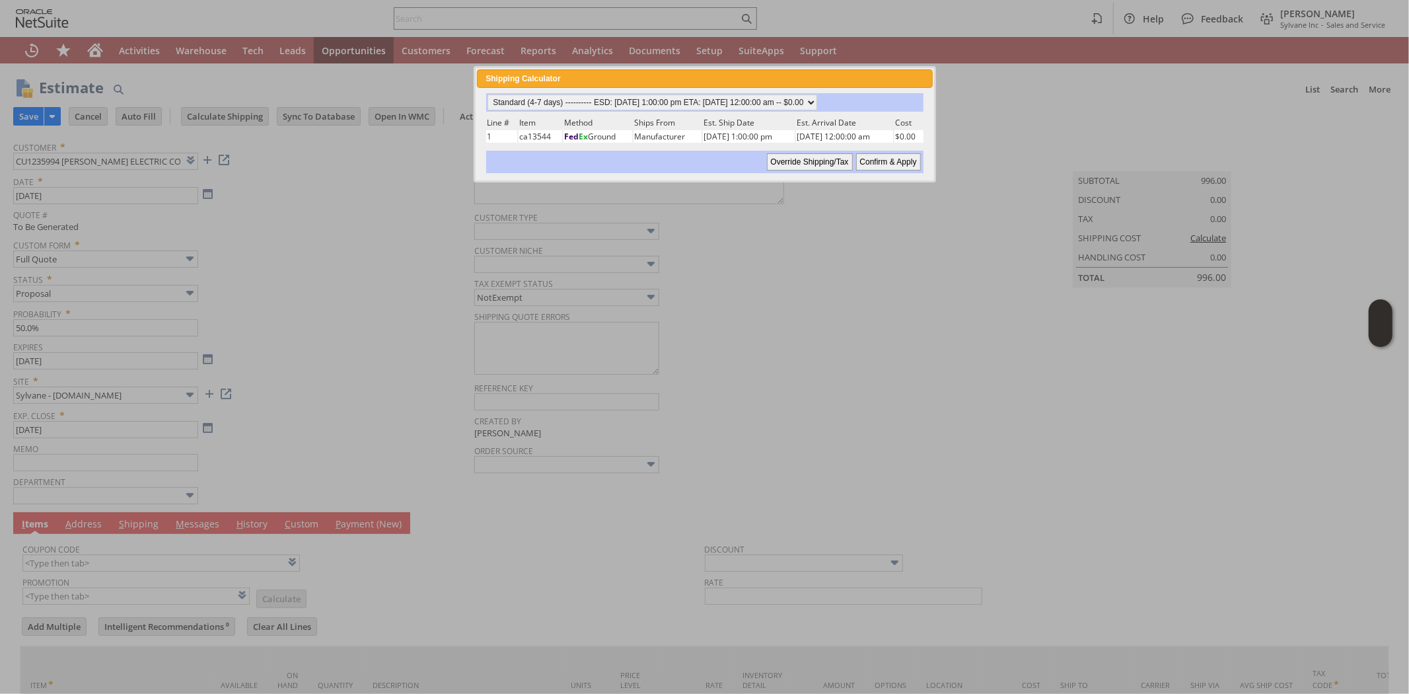
click at [880, 157] on input "Confirm & Apply" at bounding box center [888, 161] width 65 height 17
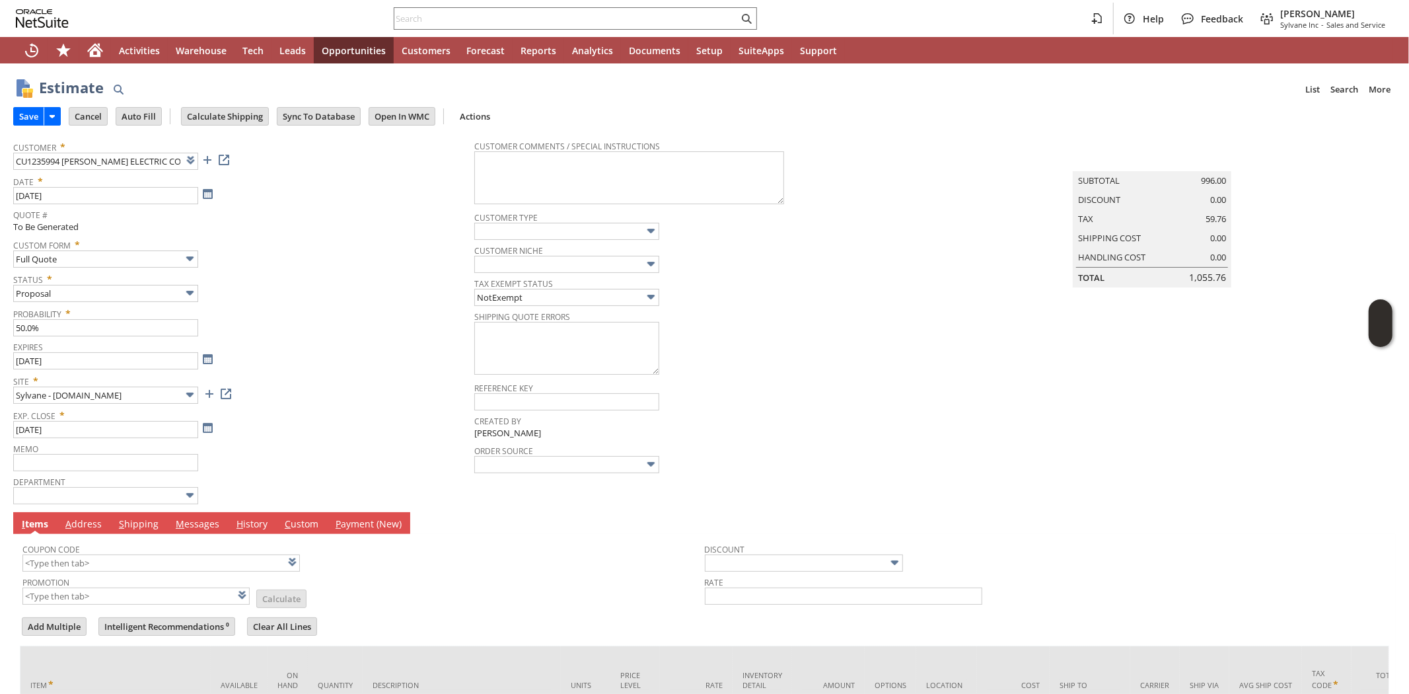
type input "Add"
type input "Copy Previous"
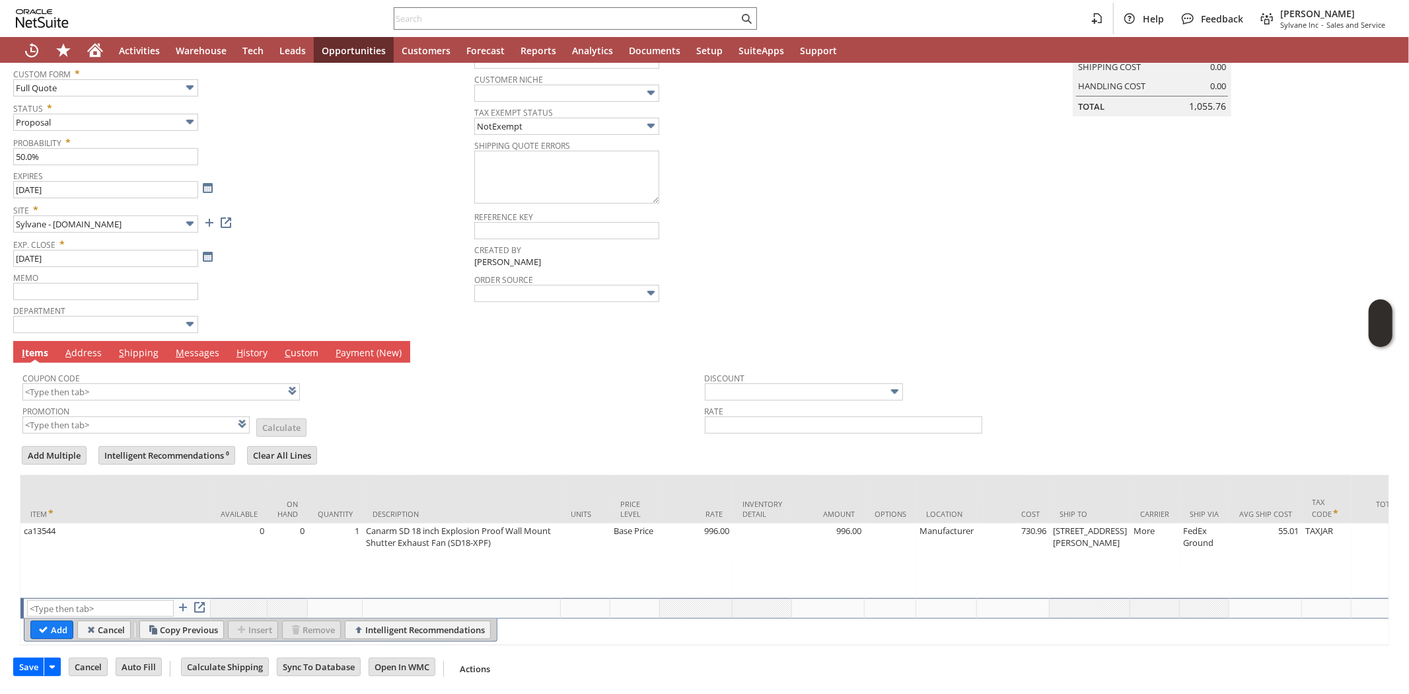
click at [285, 220] on div "Site * Sylvane - www.sylvane.com" at bounding box center [240, 215] width 454 height 33
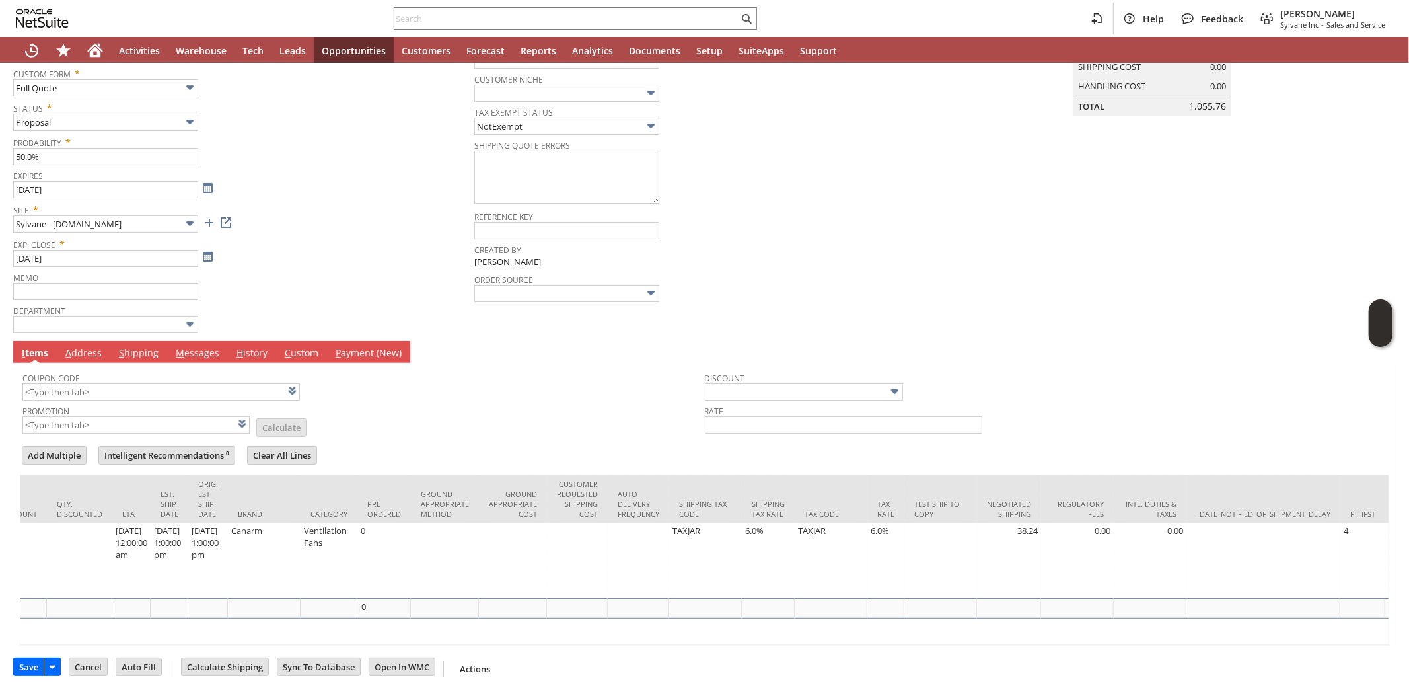
scroll to position [0, 2663]
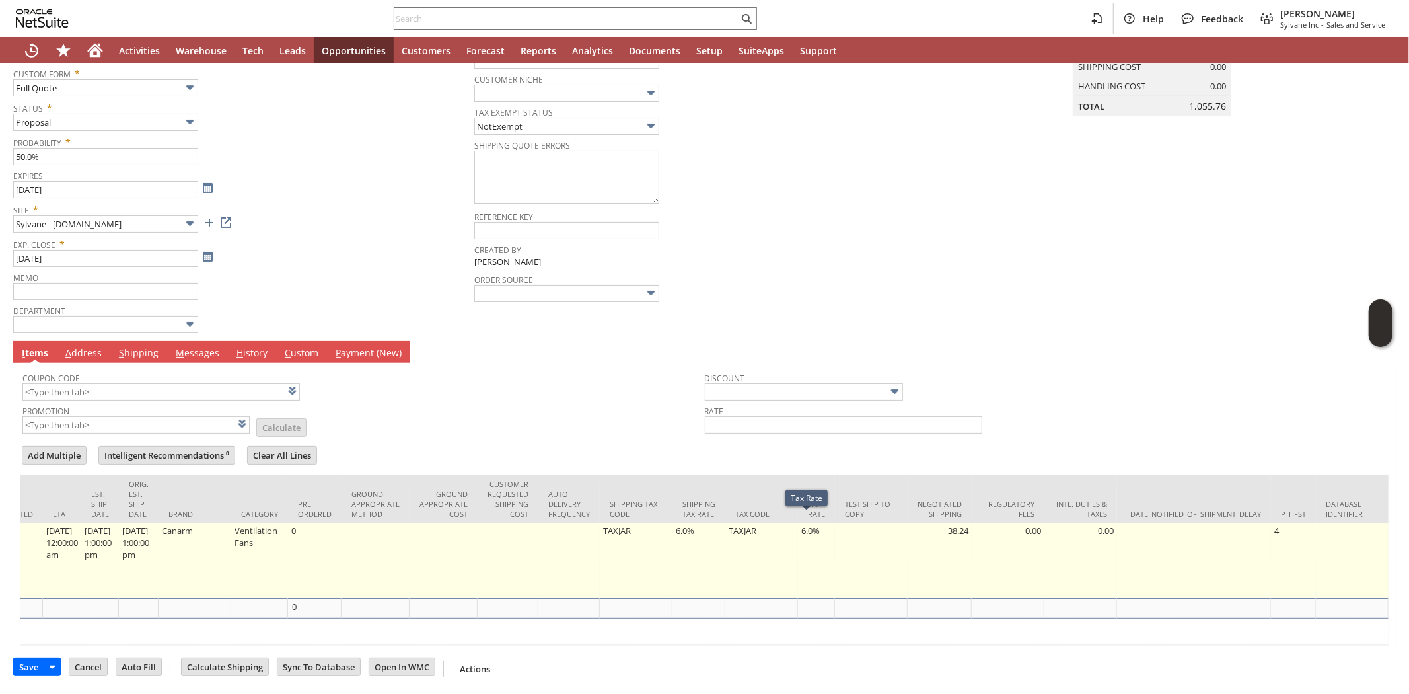
click at [798, 525] on td "6.0%" at bounding box center [816, 560] width 37 height 75
type input "6.0%"
type input "OK"
type input "Make Copy"
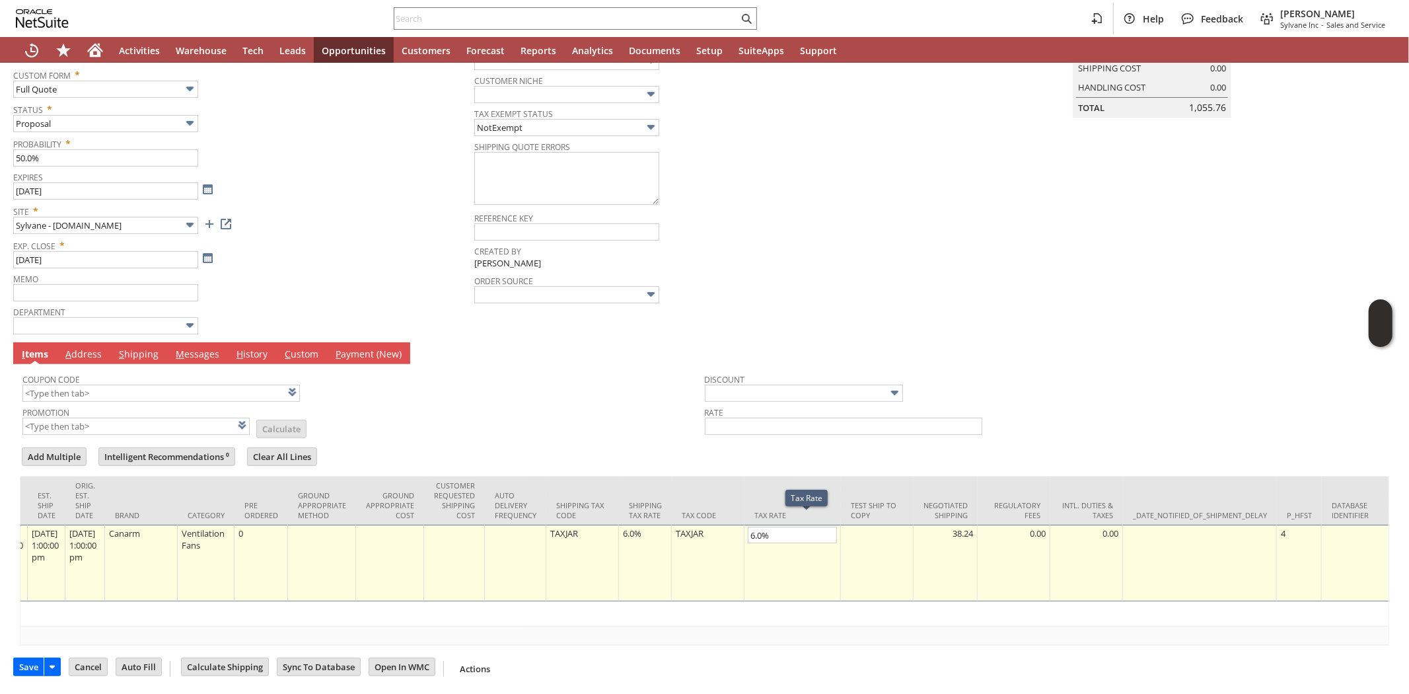
scroll to position [181, 0]
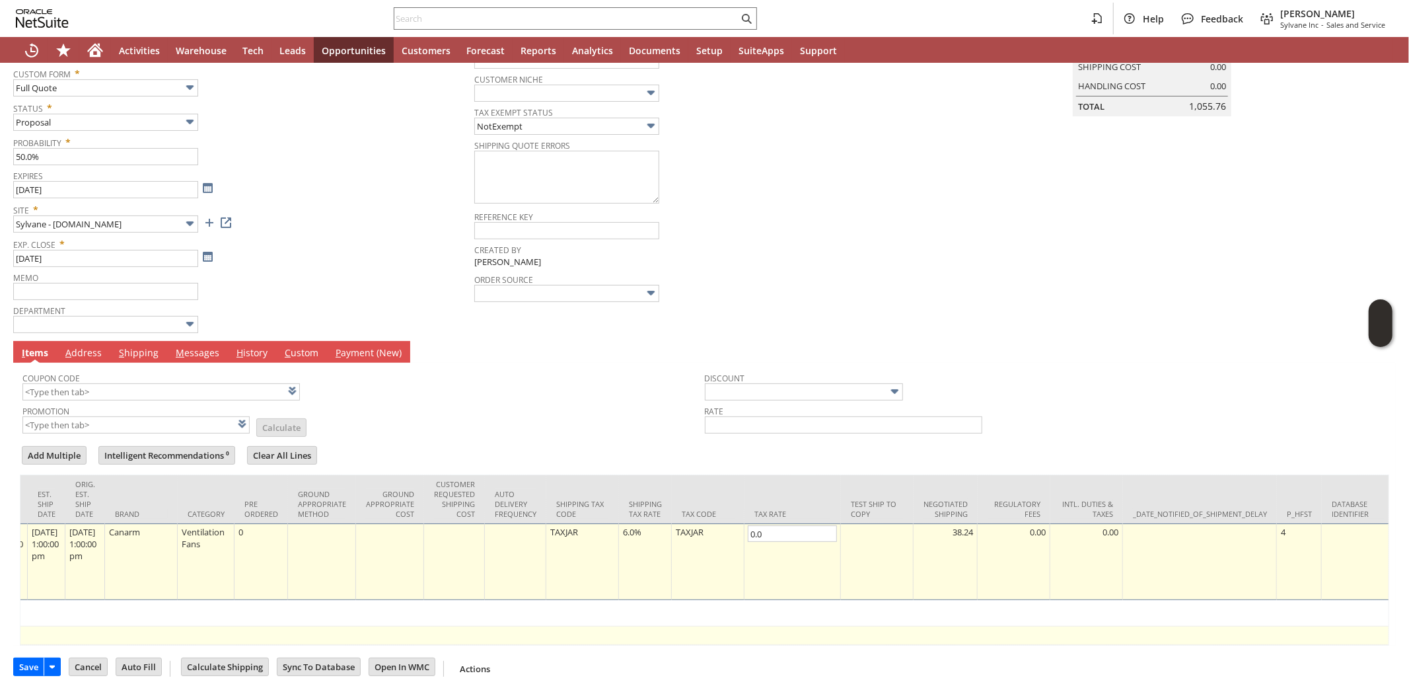
type input "0.0%"
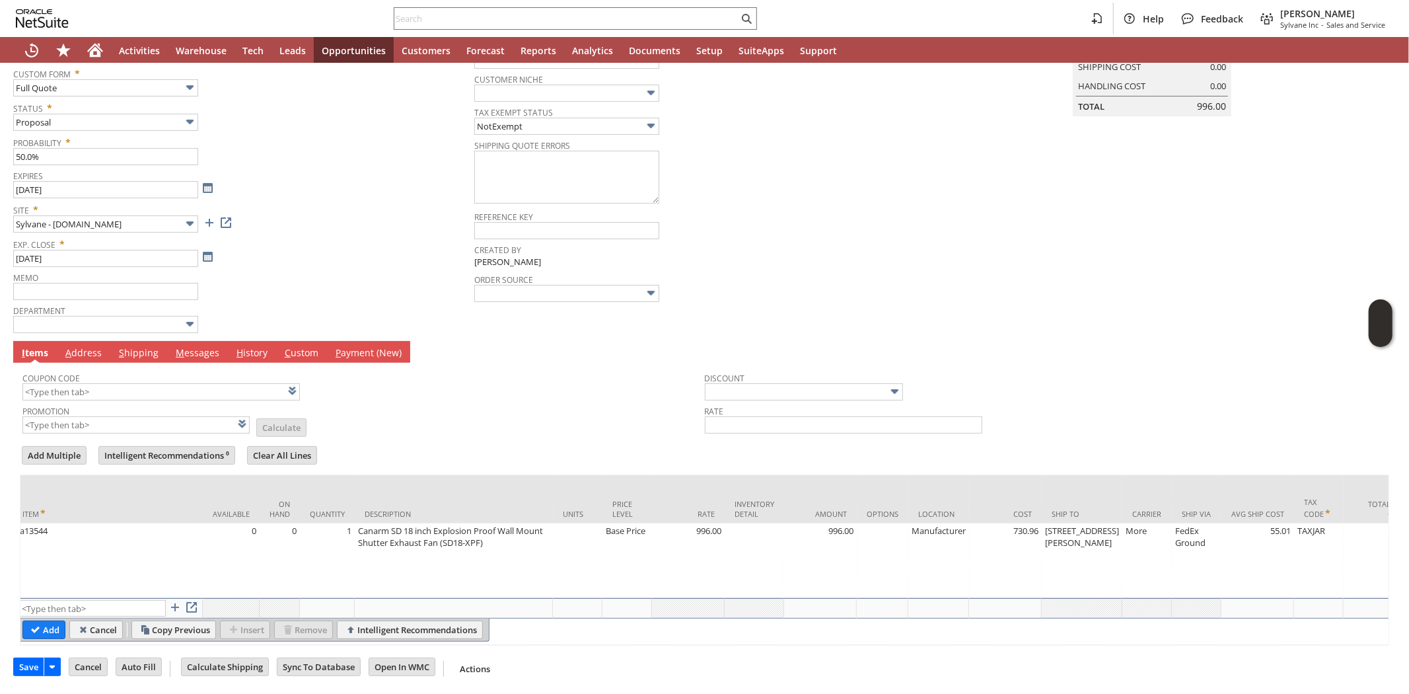
scroll to position [0, 0]
click at [44, 623] on input "Add" at bounding box center [52, 629] width 42 height 17
click at [447, 421] on td "Promotion List Calculate" at bounding box center [363, 418] width 682 height 33
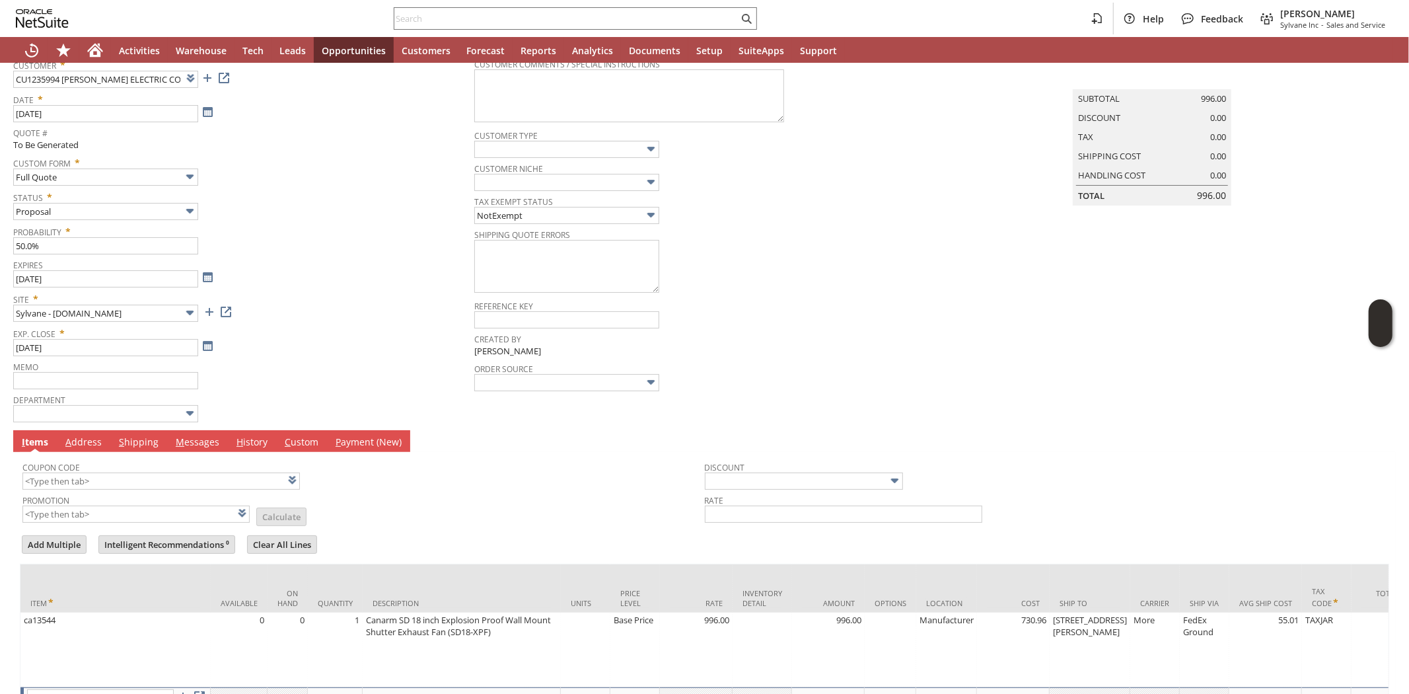
scroll to position [182, 0]
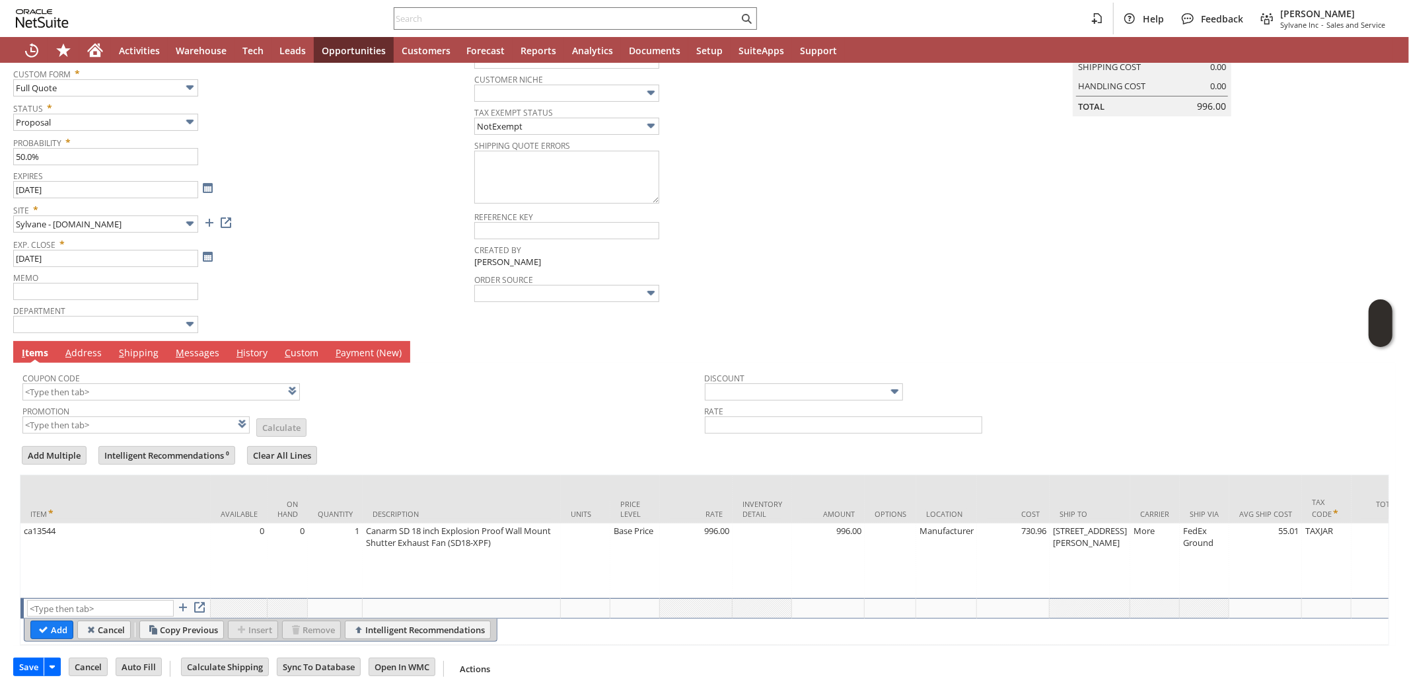
click at [186, 346] on link "M essages" at bounding box center [197, 353] width 50 height 15
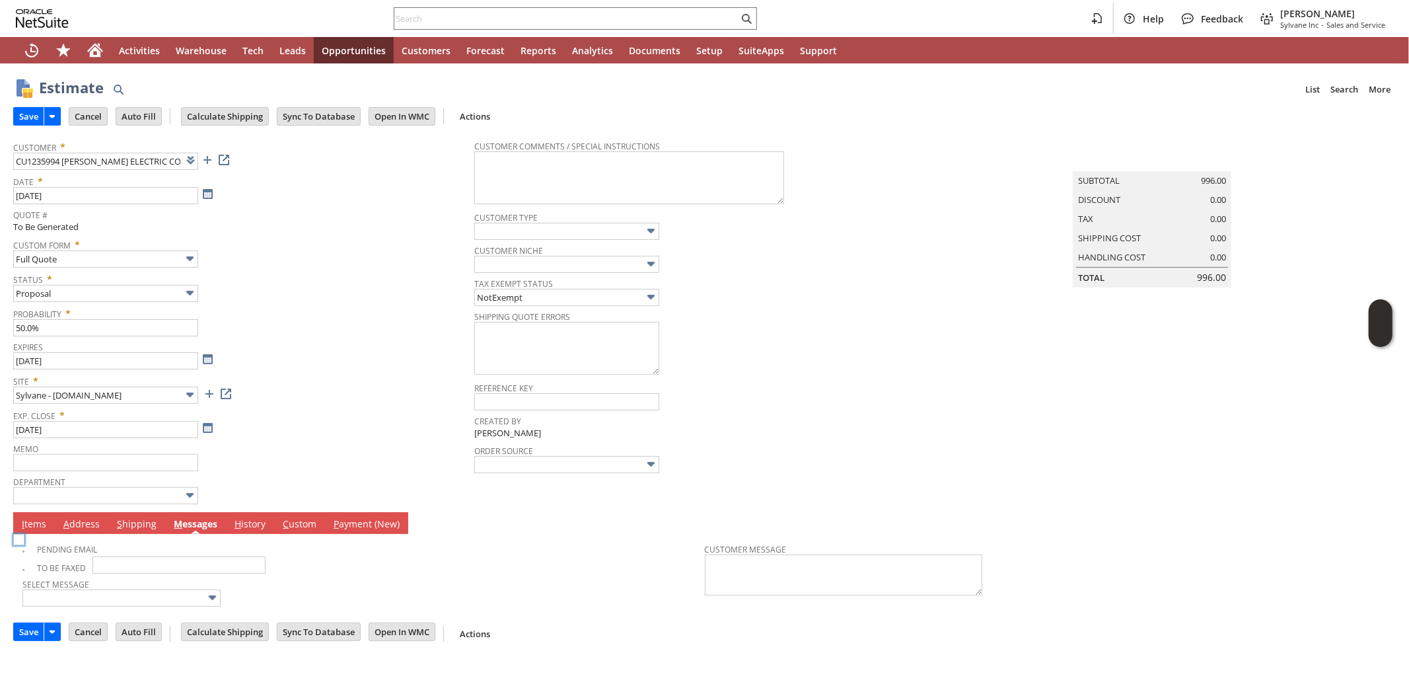
scroll to position [0, 0]
click at [24, 545] on img at bounding box center [18, 539] width 11 height 11
checkbox input "true"
click at [268, 434] on div "Exp. Close * 8/25/2025" at bounding box center [240, 421] width 454 height 33
click at [20, 120] on input "Save" at bounding box center [29, 116] width 30 height 17
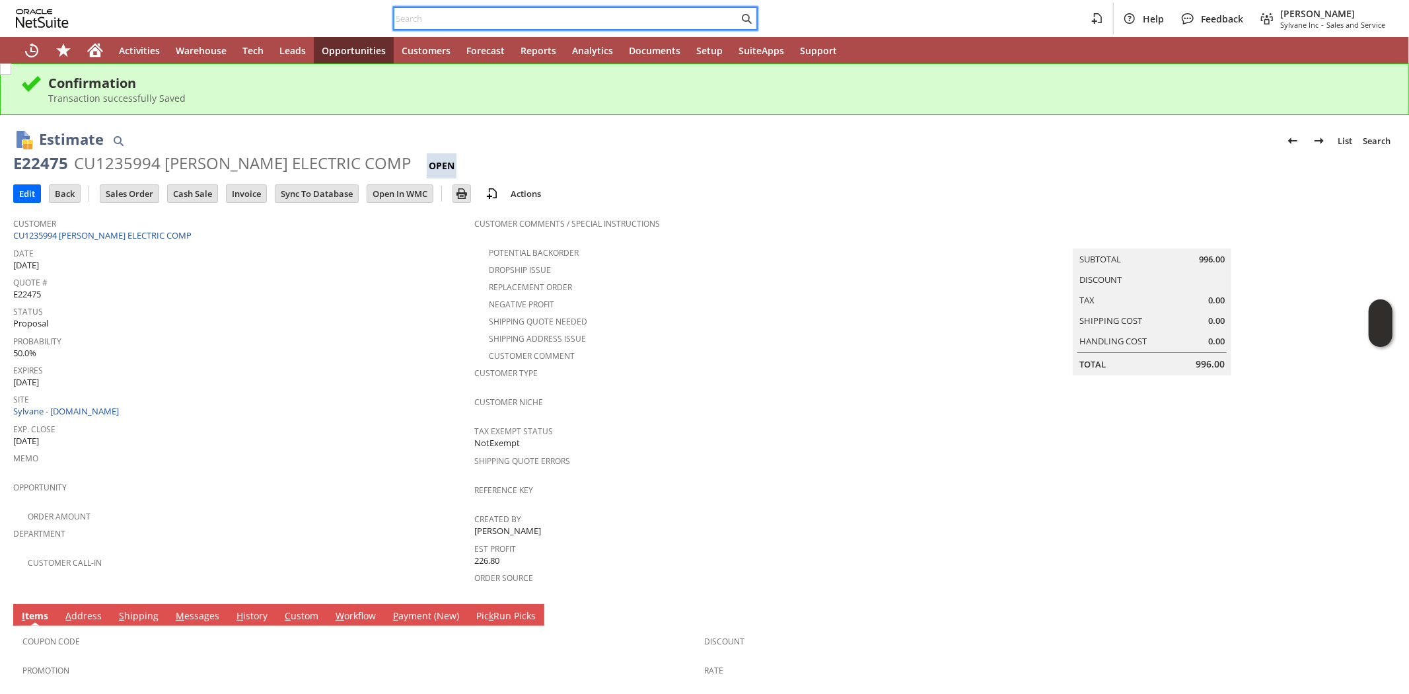
click at [556, 18] on input "text" at bounding box center [566, 19] width 344 height 16
paste input "SY68AC9A6EF3591"
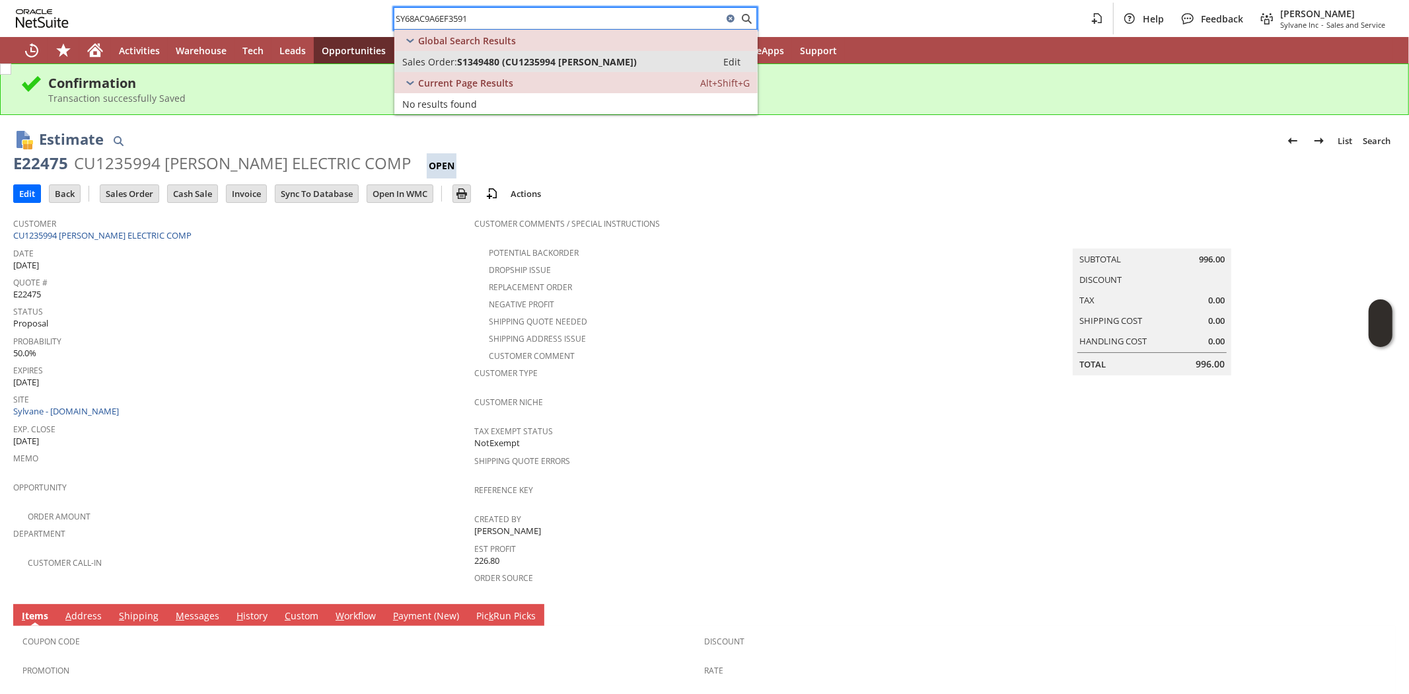
type input "SY68AC9A6EF3591"
click at [552, 58] on span "S1349480 (CU1235994 Jason Calcatera)" at bounding box center [547, 61] width 180 height 13
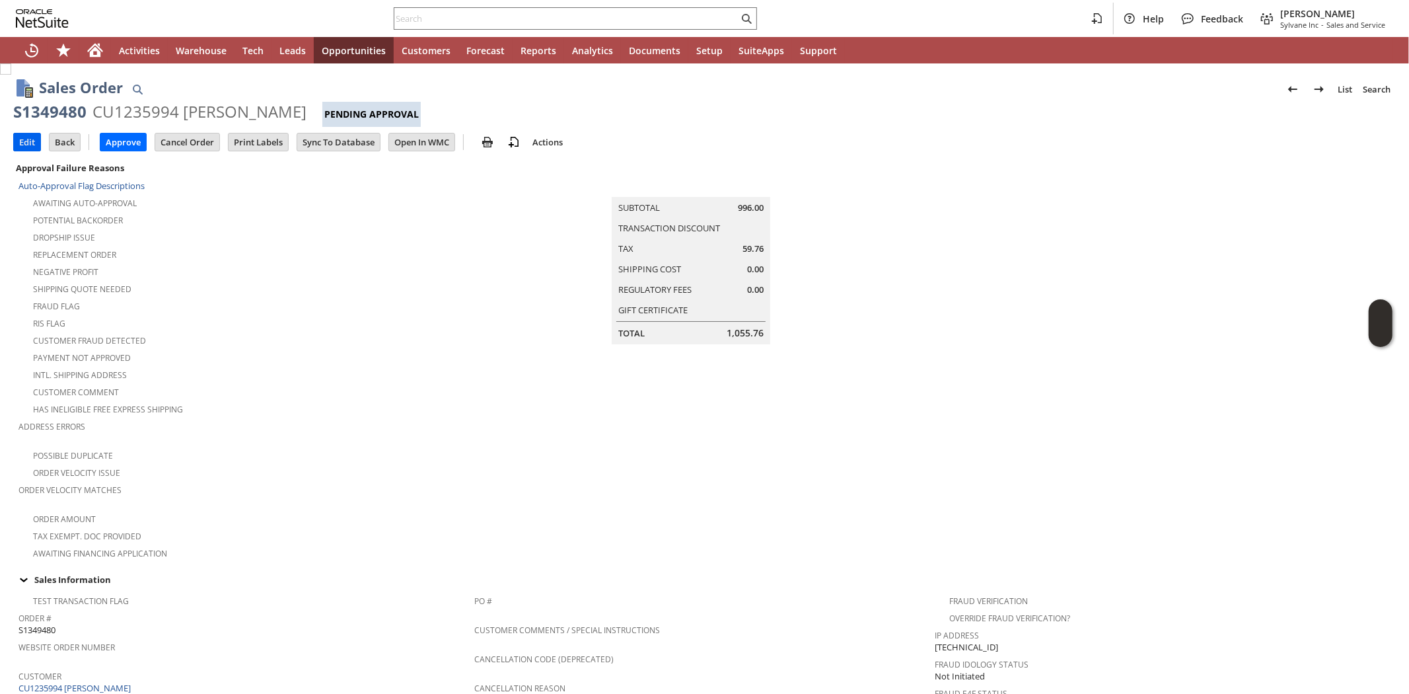
click at [29, 144] on input "Edit" at bounding box center [27, 141] width 26 height 17
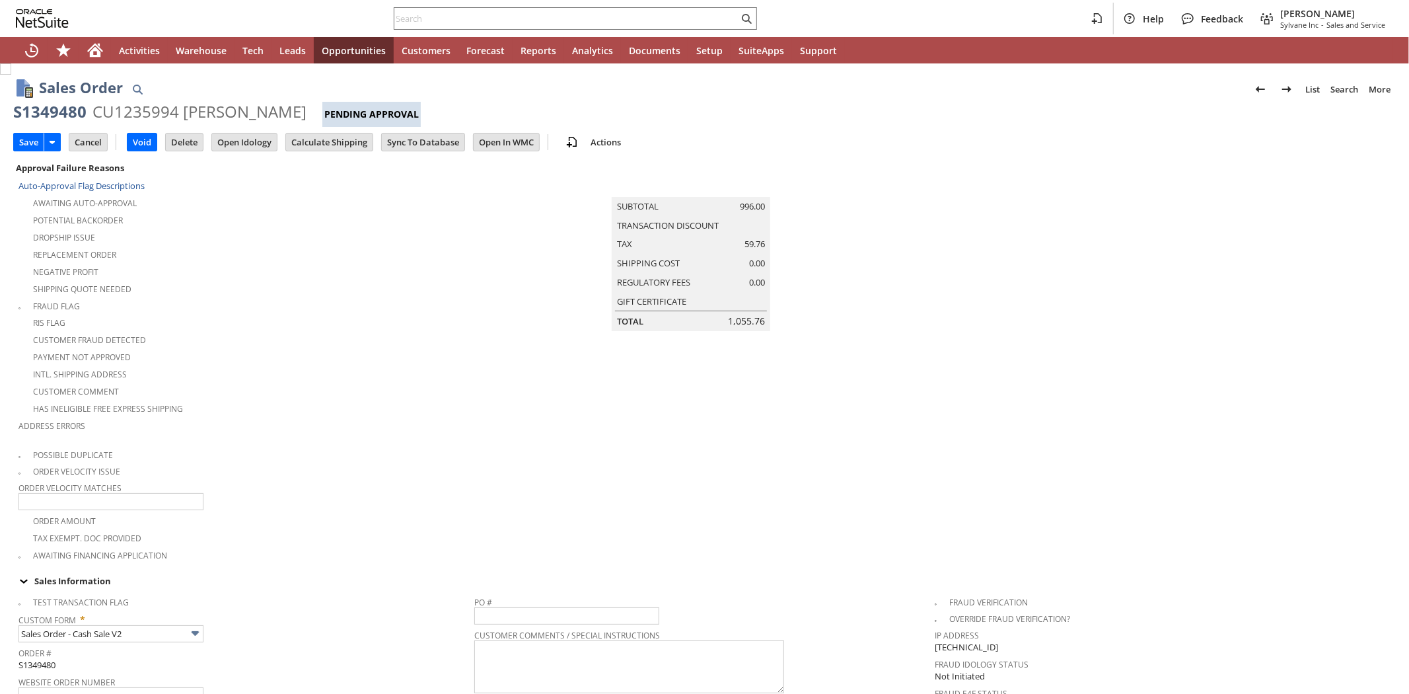
type input "Add"
type input "Copy Previous"
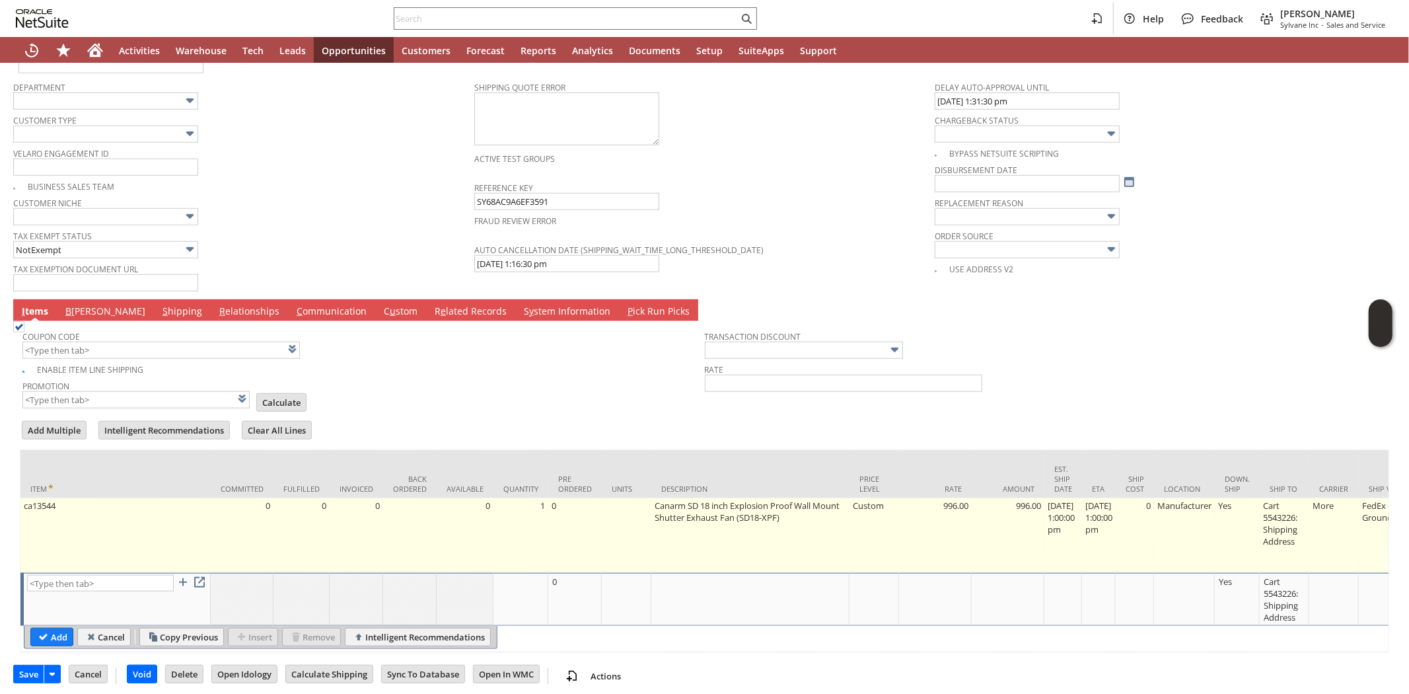
type input "Intelligent Recommendations ⁰"
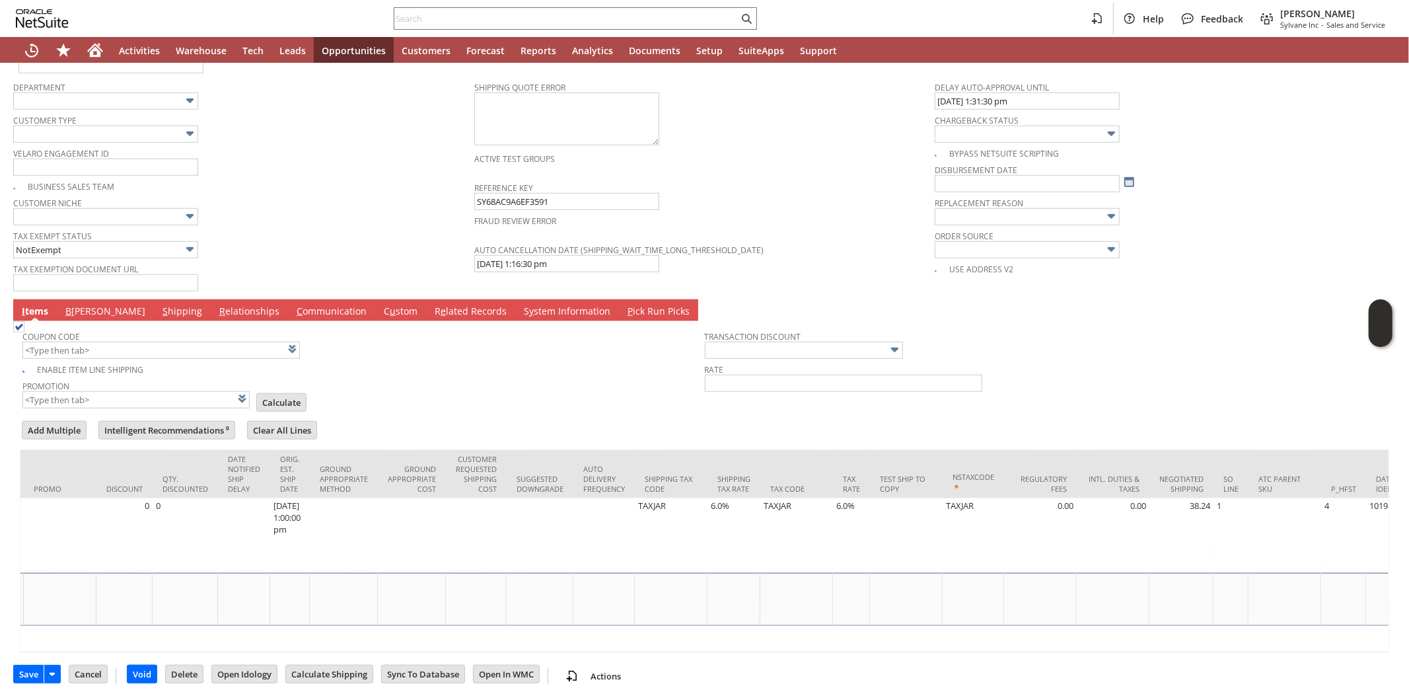
scroll to position [0, 2125]
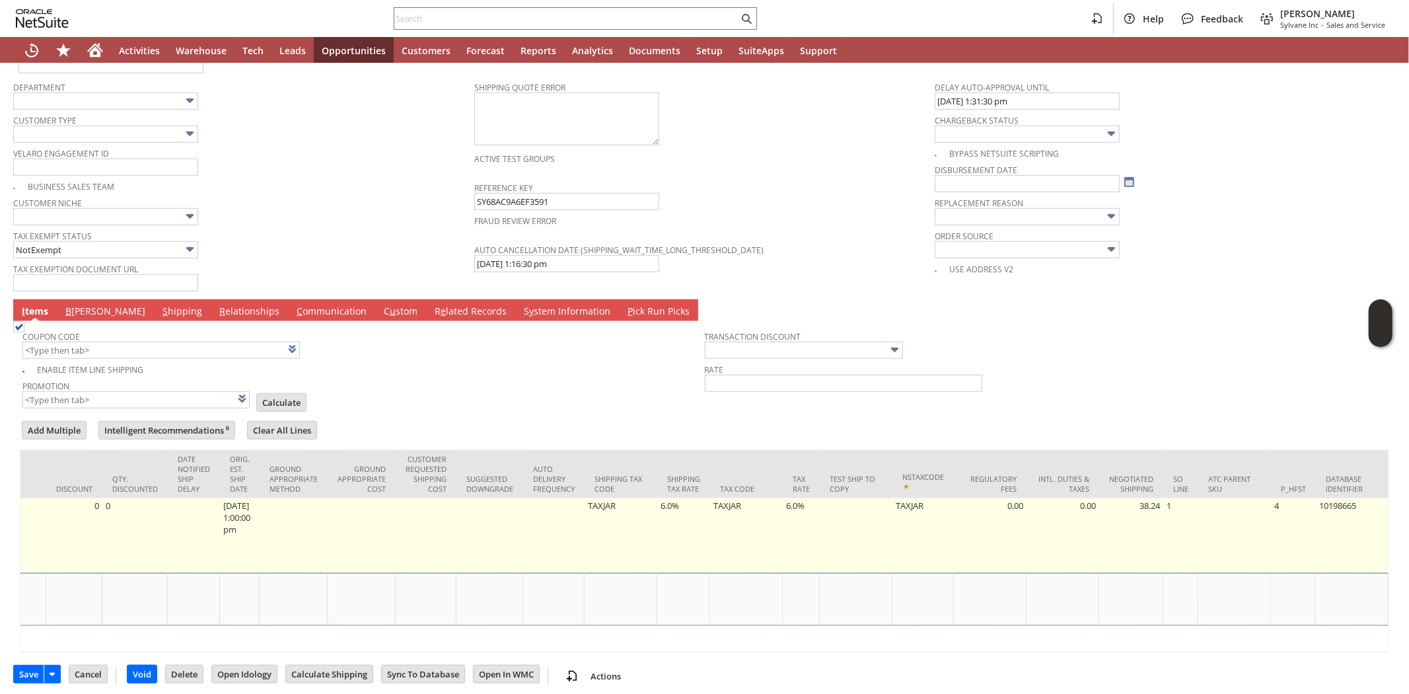
click at [793, 498] on td "6.0%" at bounding box center [801, 535] width 37 height 75
type input "6.0%"
type input "OK"
type input "Make Copy"
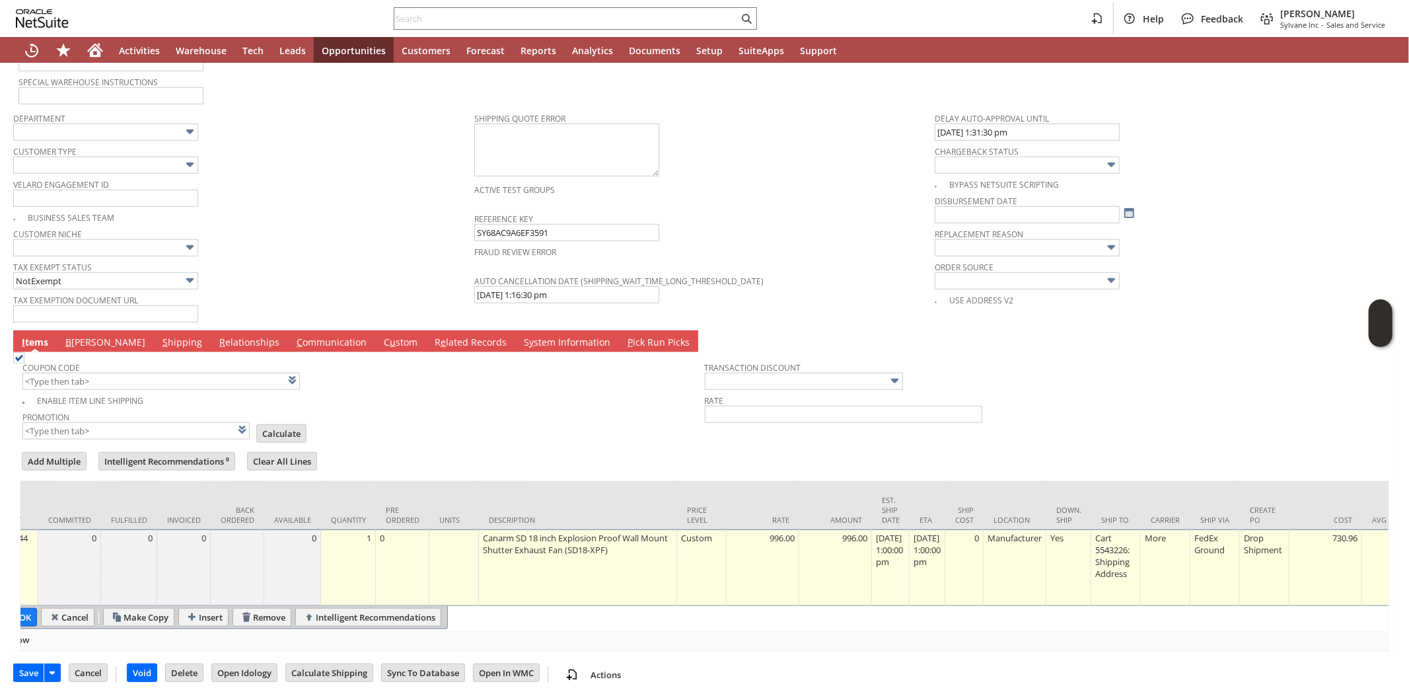
scroll to position [0, 0]
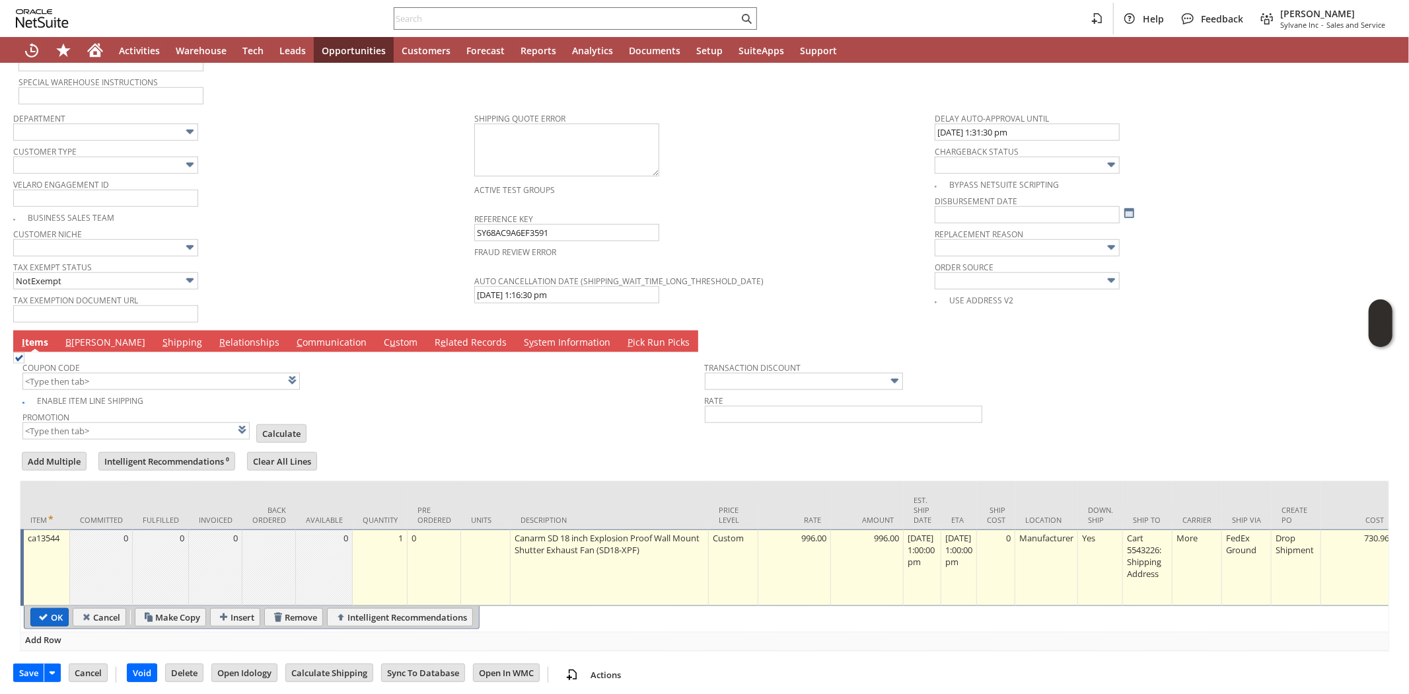
type input "0.0%"
click at [69, 608] on td "Cancel" at bounding box center [97, 617] width 57 height 18
click at [47, 608] on input "OK" at bounding box center [49, 616] width 37 height 17
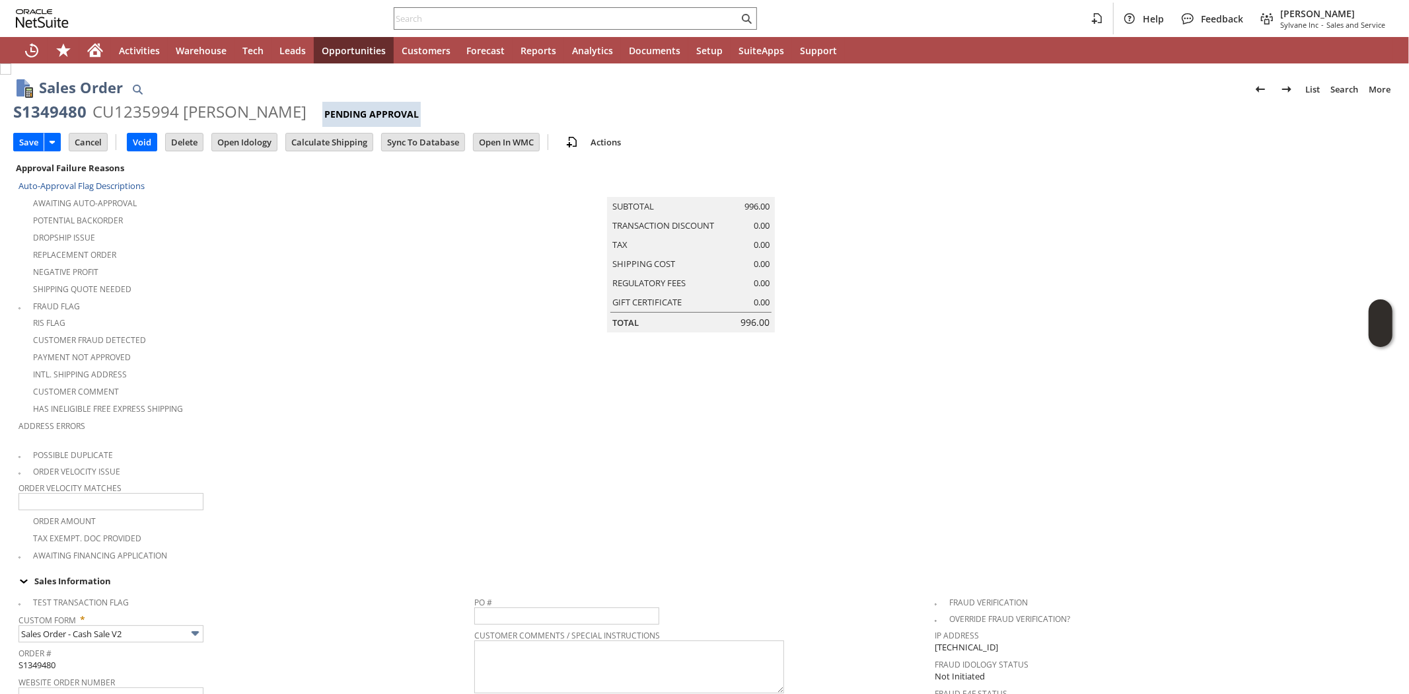
click at [28, 141] on input "Save" at bounding box center [29, 141] width 30 height 17
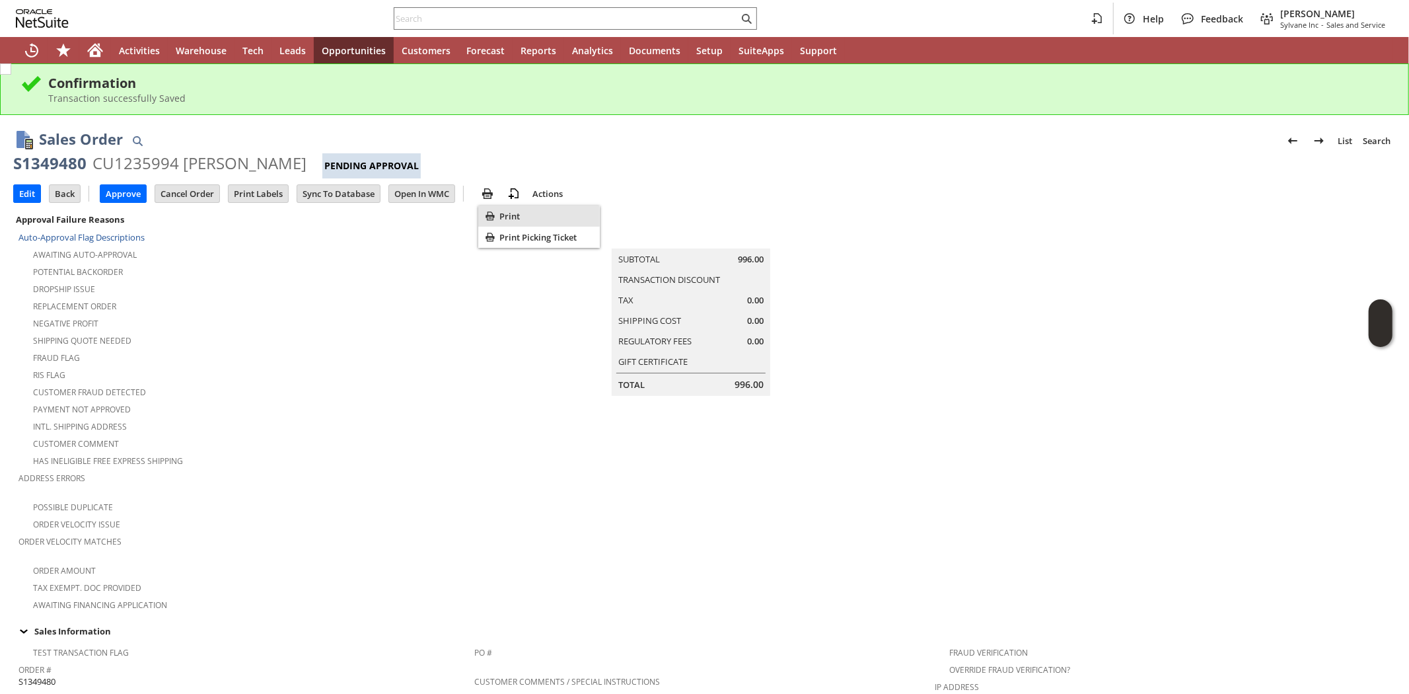
click at [498, 214] on div "Print" at bounding box center [539, 215] width 122 height 21
